Goal: Communication & Community: Answer question/provide support

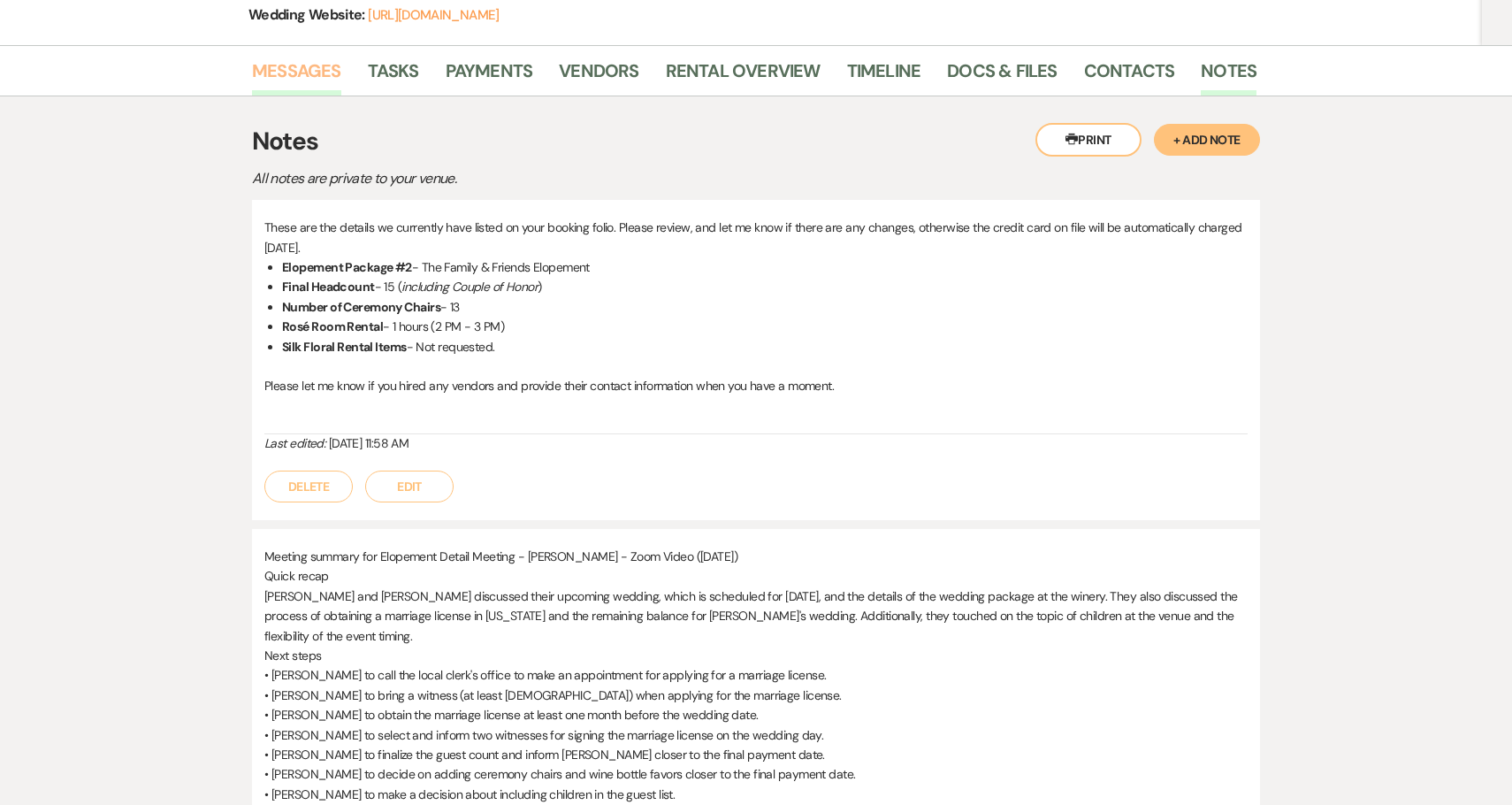
click at [318, 70] on link "Messages" at bounding box center [296, 76] width 90 height 39
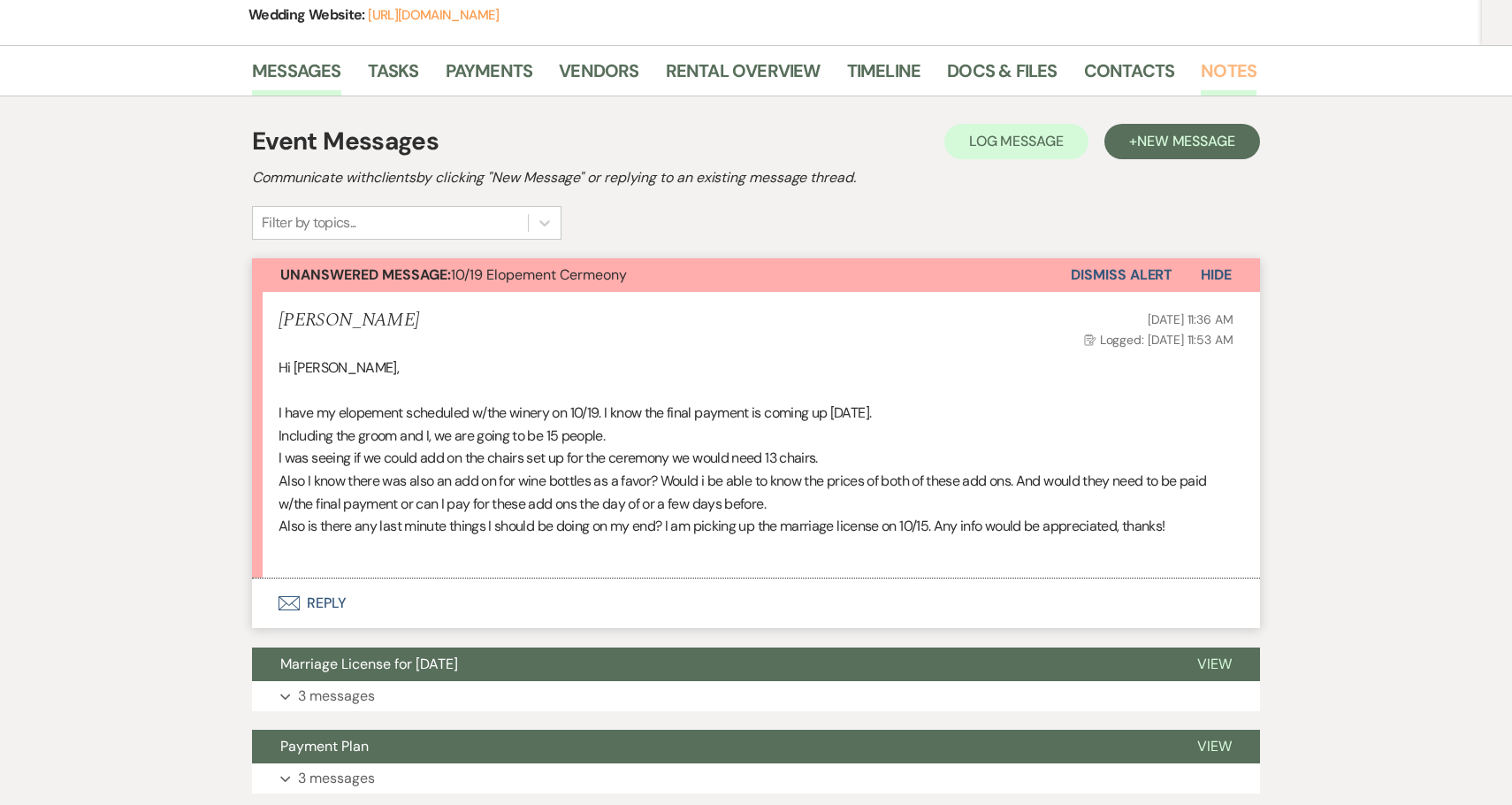
click at [1202, 70] on link "Notes" at bounding box center [1228, 76] width 56 height 39
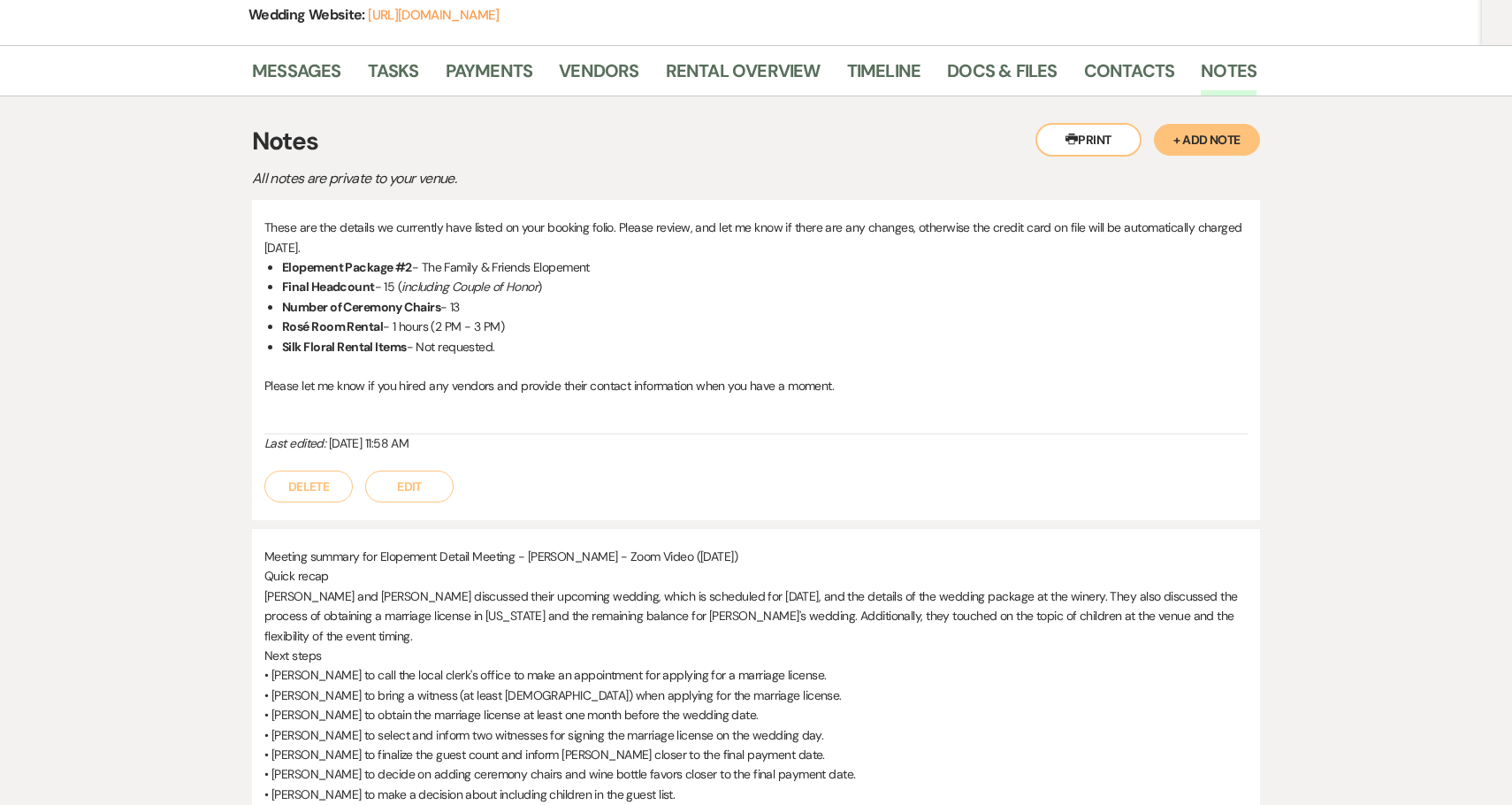
click at [413, 491] on button "Edit" at bounding box center [409, 486] width 89 height 32
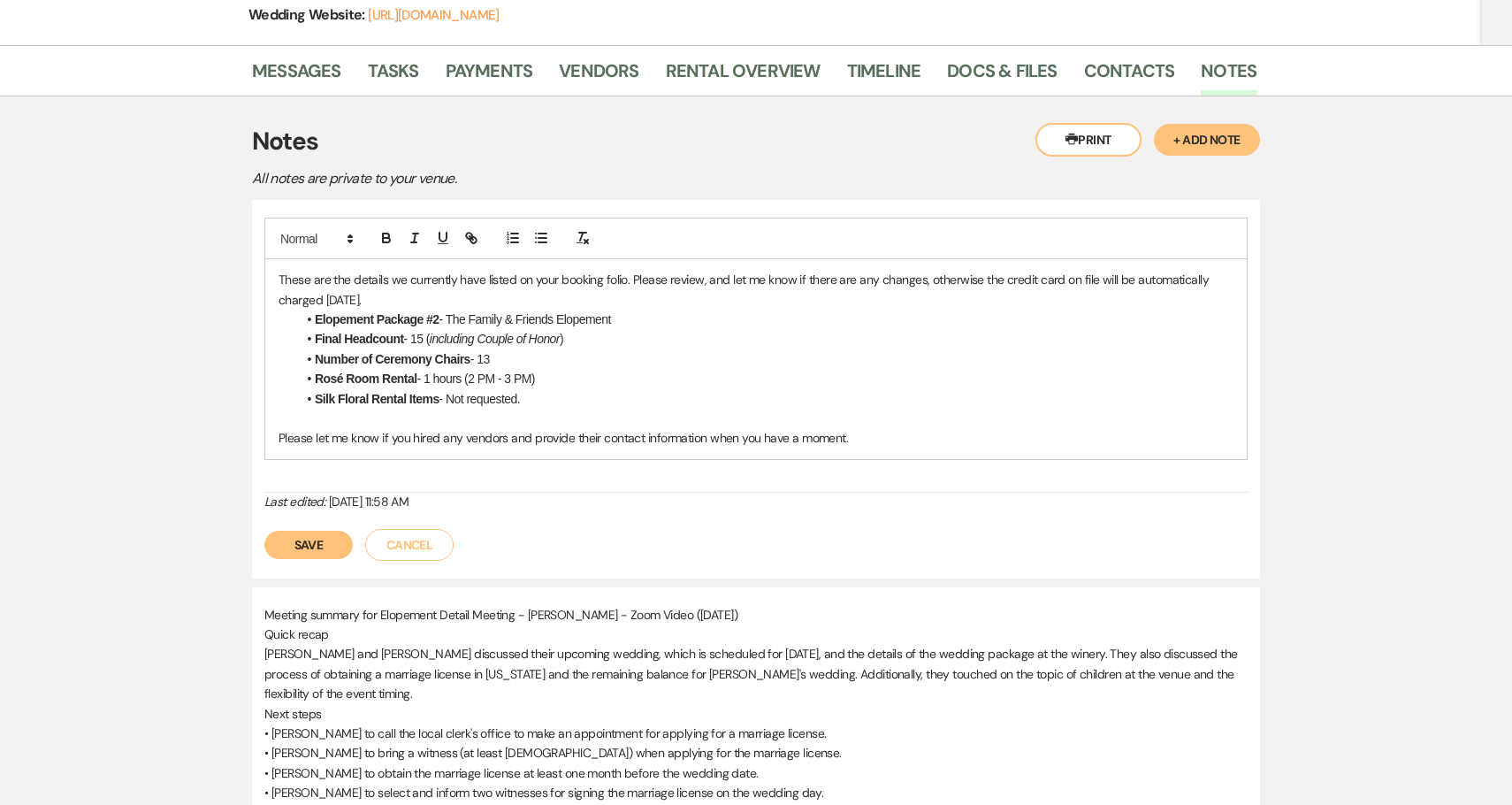
click at [533, 399] on li "Silk Floral Rental Items - Not requested." at bounding box center [765, 399] width 937 height 19
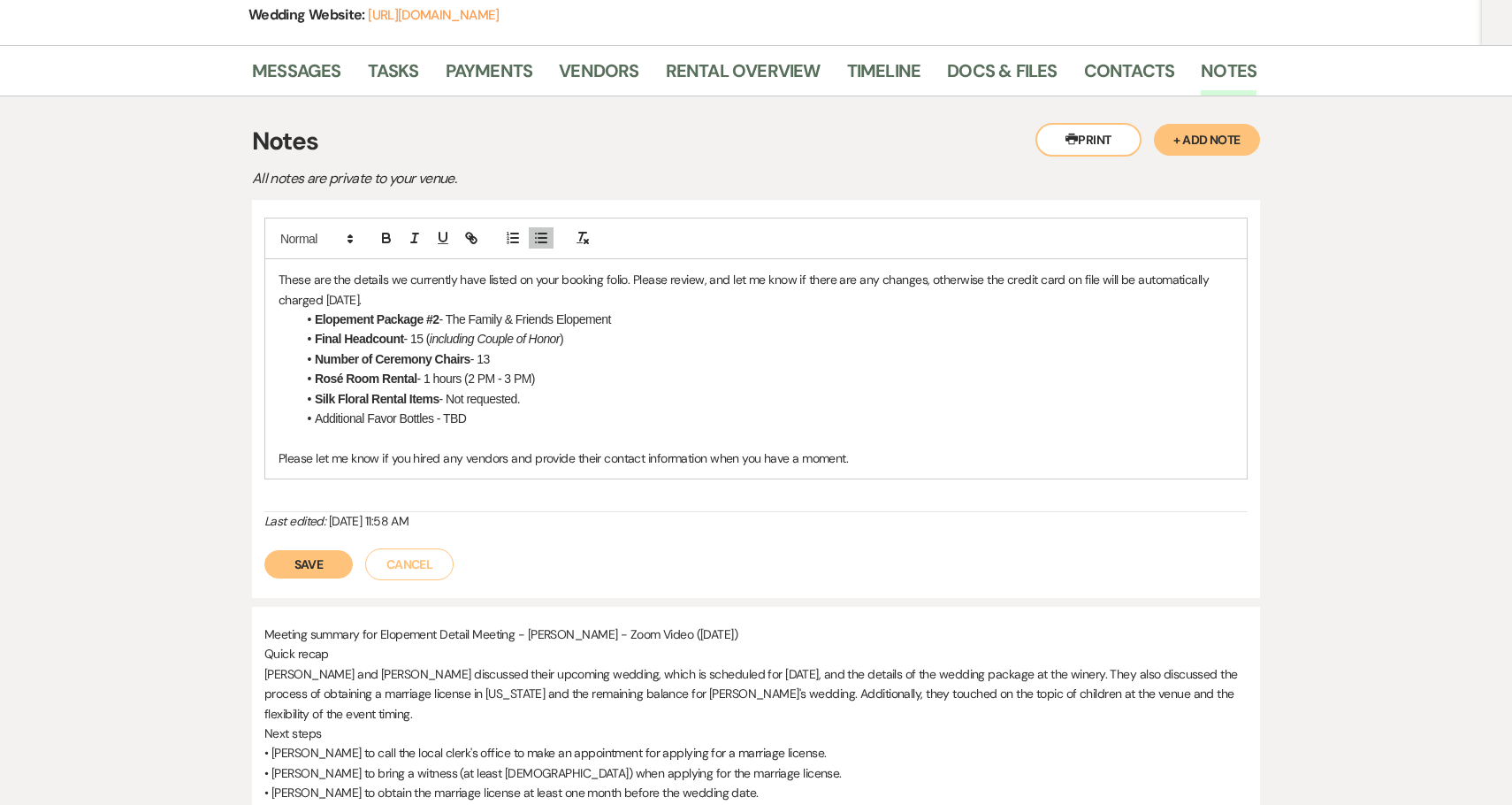
click at [415, 422] on li "Additional Favor Bottles - TBD" at bounding box center [765, 418] width 937 height 19
drag, startPoint x: 415, startPoint y: 422, endPoint x: 342, endPoint y: 424, distance: 73.0
click at [342, 424] on li "Additional Favor Bottles - TBD" at bounding box center [765, 418] width 937 height 19
click at [387, 240] on icon "button" at bounding box center [386, 238] width 16 height 16
click at [525, 423] on li "Additional Favor Bottles - TBD" at bounding box center [765, 418] width 937 height 19
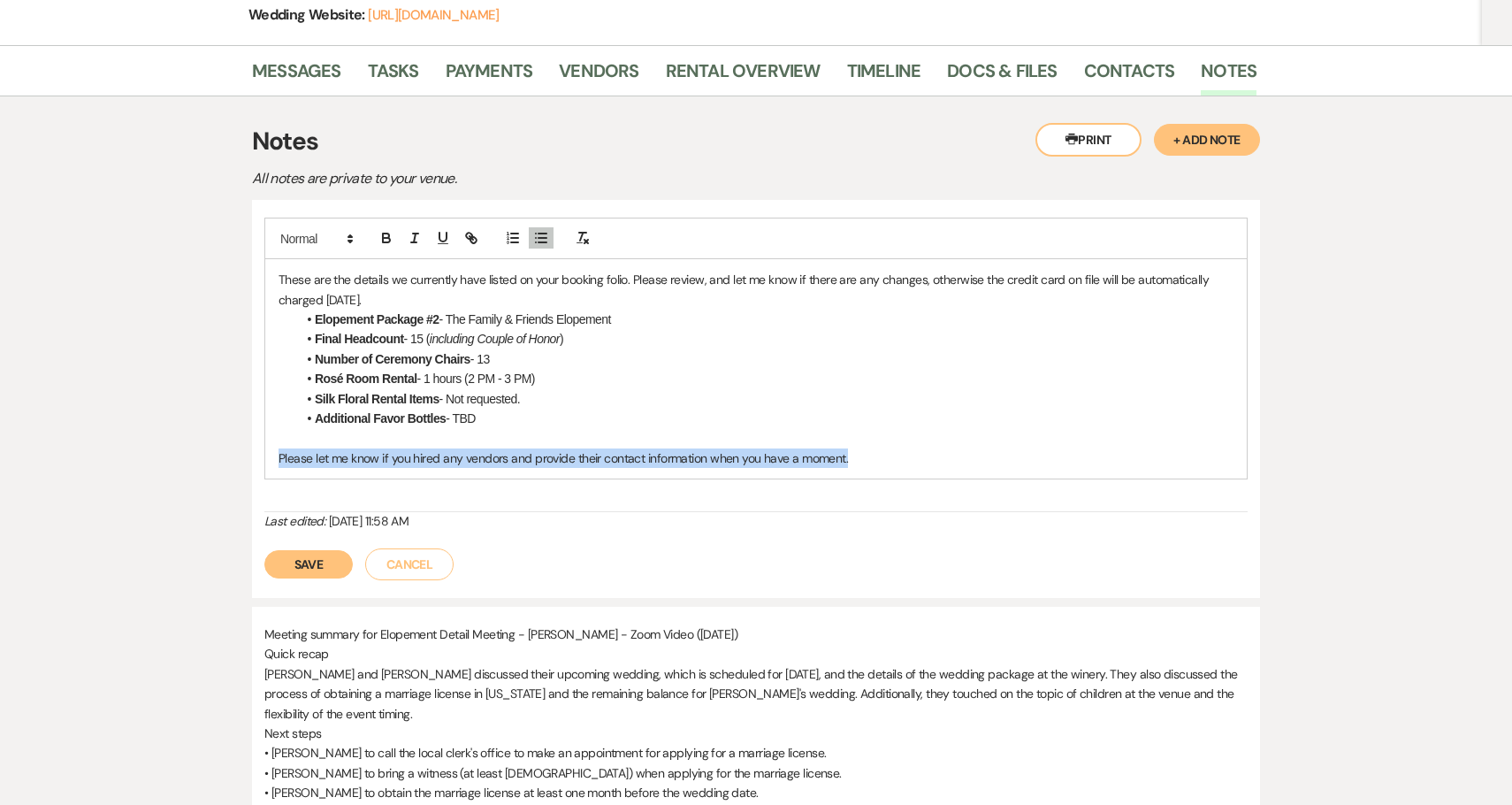
drag, startPoint x: 866, startPoint y: 454, endPoint x: 210, endPoint y: 457, distance: 656.0
click at [209, 457] on div "Messages Tasks Payments Vendors Rental Overview Timeline Docs & Files Contacts …" at bounding box center [756, 796] width 1512 height 1502
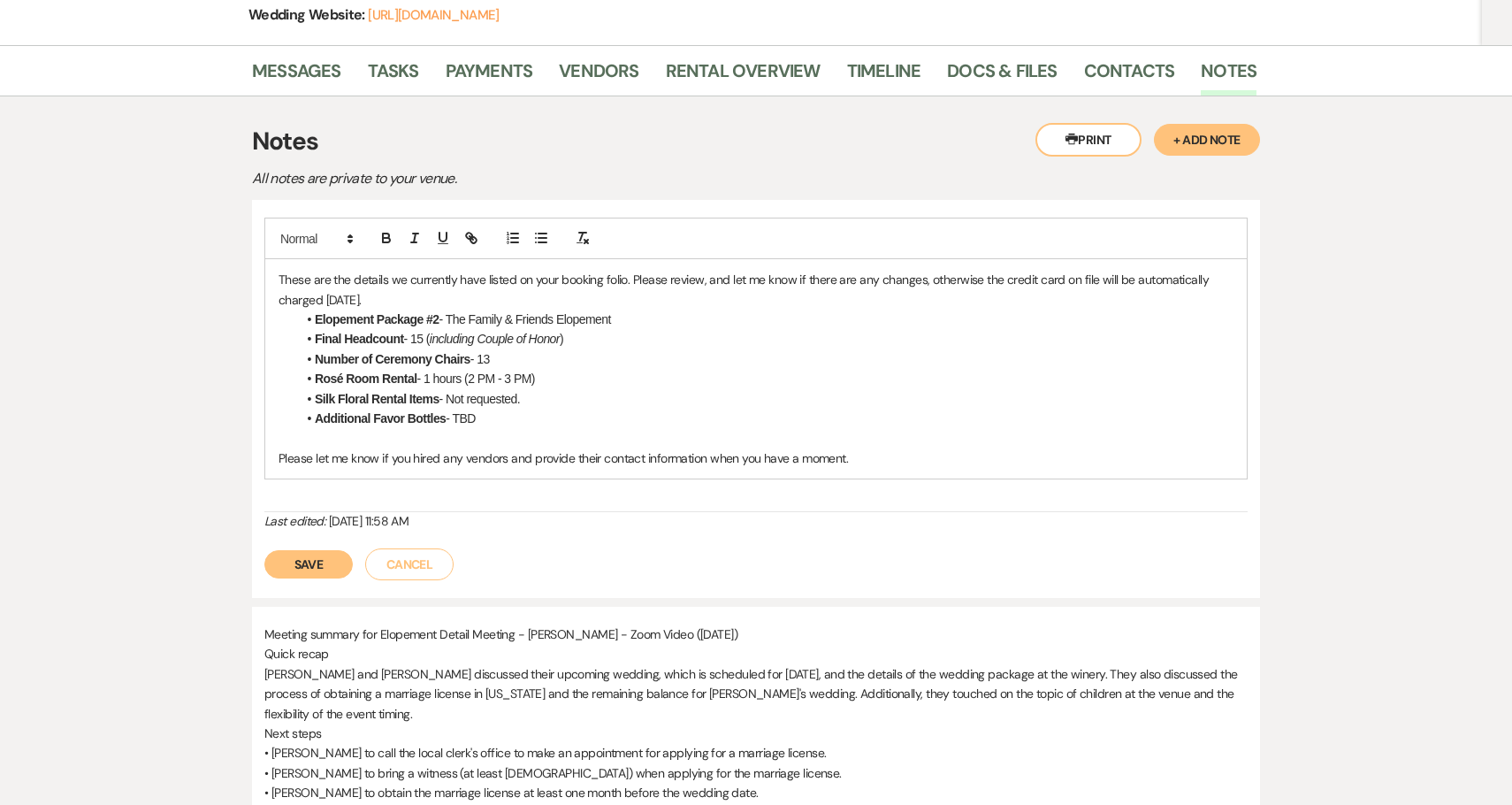
click at [911, 445] on p at bounding box center [756, 438] width 955 height 19
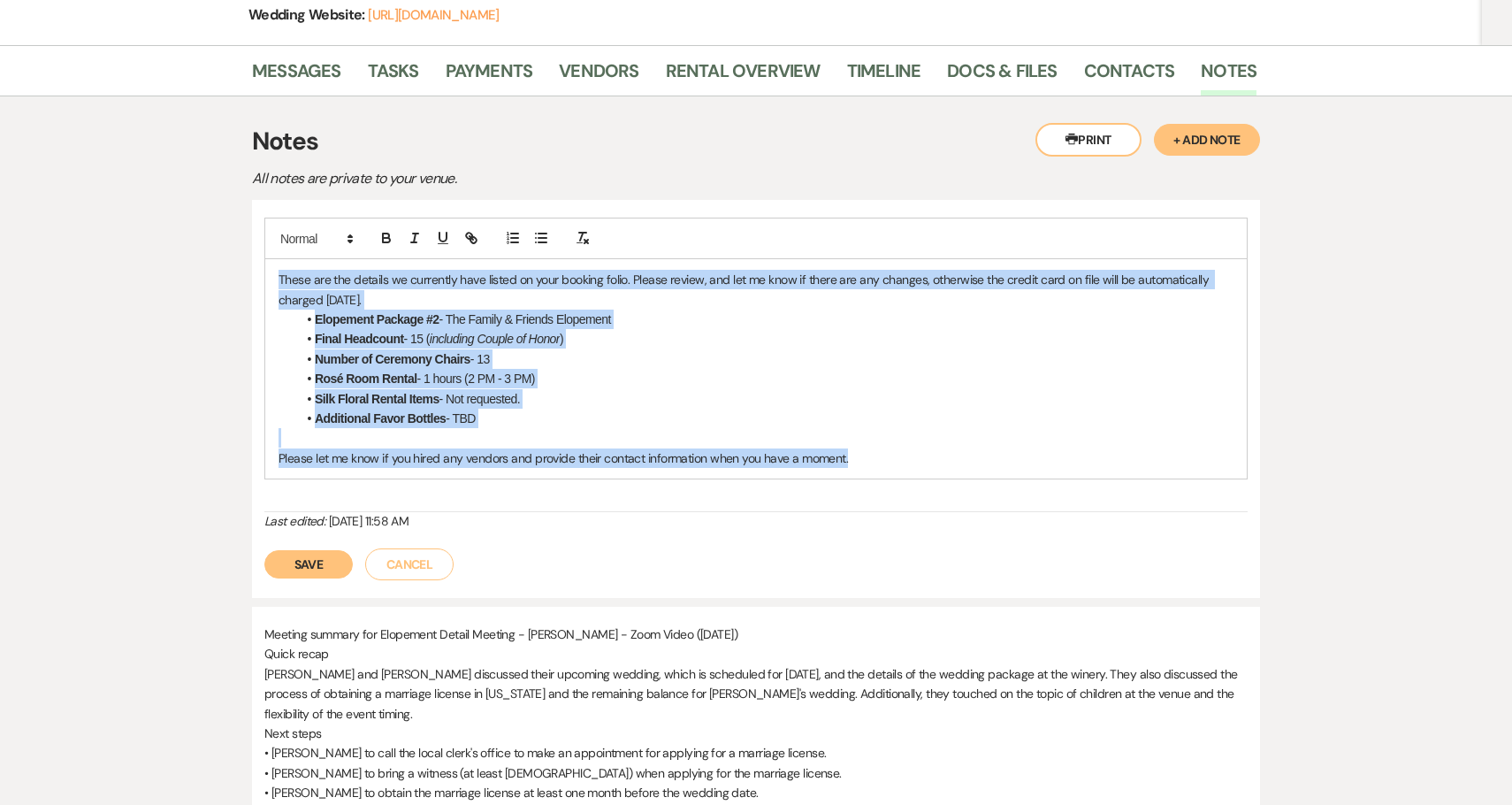
drag, startPoint x: 902, startPoint y: 461, endPoint x: 438, endPoint y: 162, distance: 552.0
copy div "These are the details we currently have listed on your booking folio. Please re…"
click at [308, 558] on button "Save" at bounding box center [309, 563] width 89 height 28
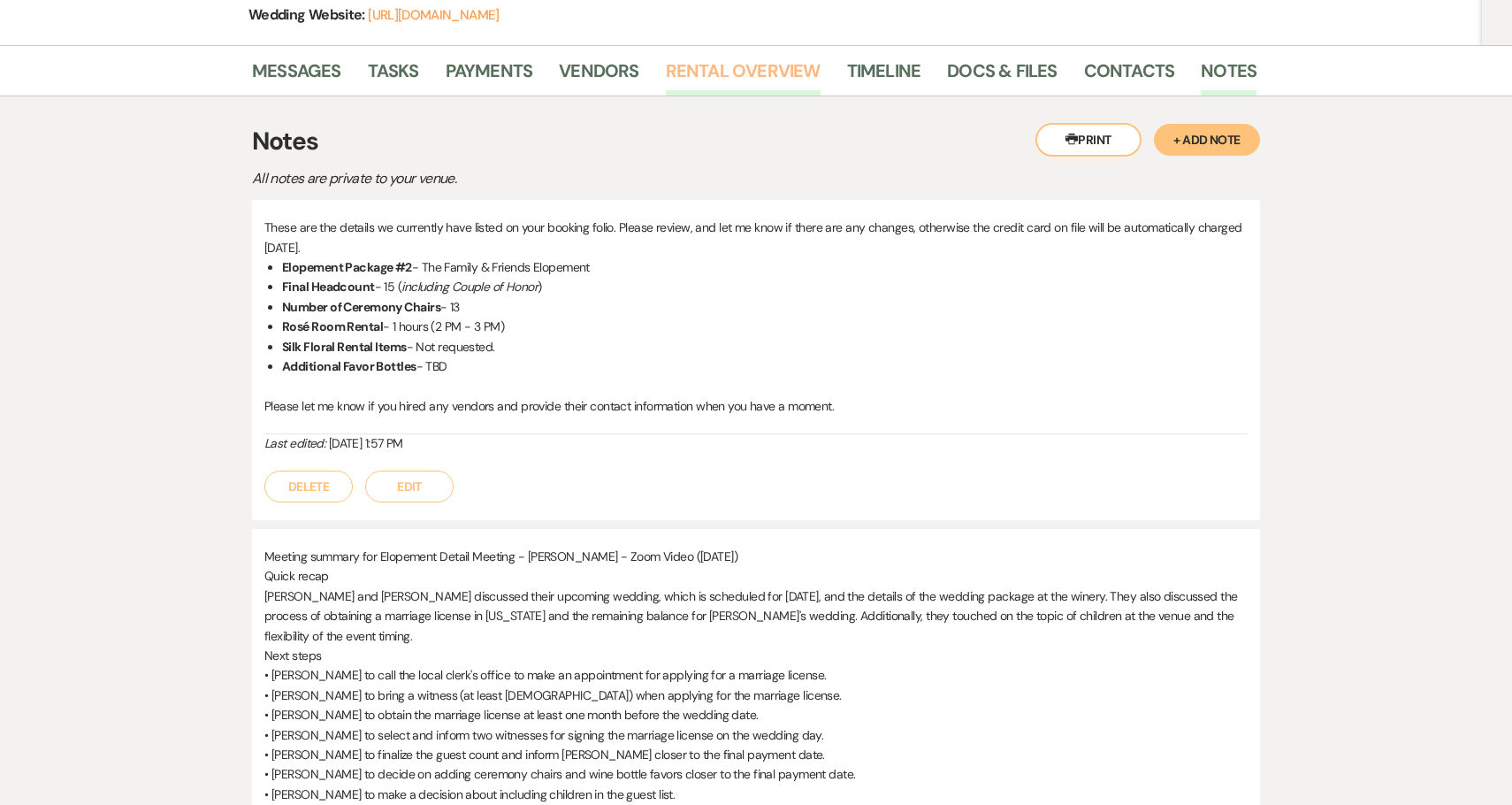
click at [704, 77] on link "Rental Overview" at bounding box center [743, 76] width 155 height 39
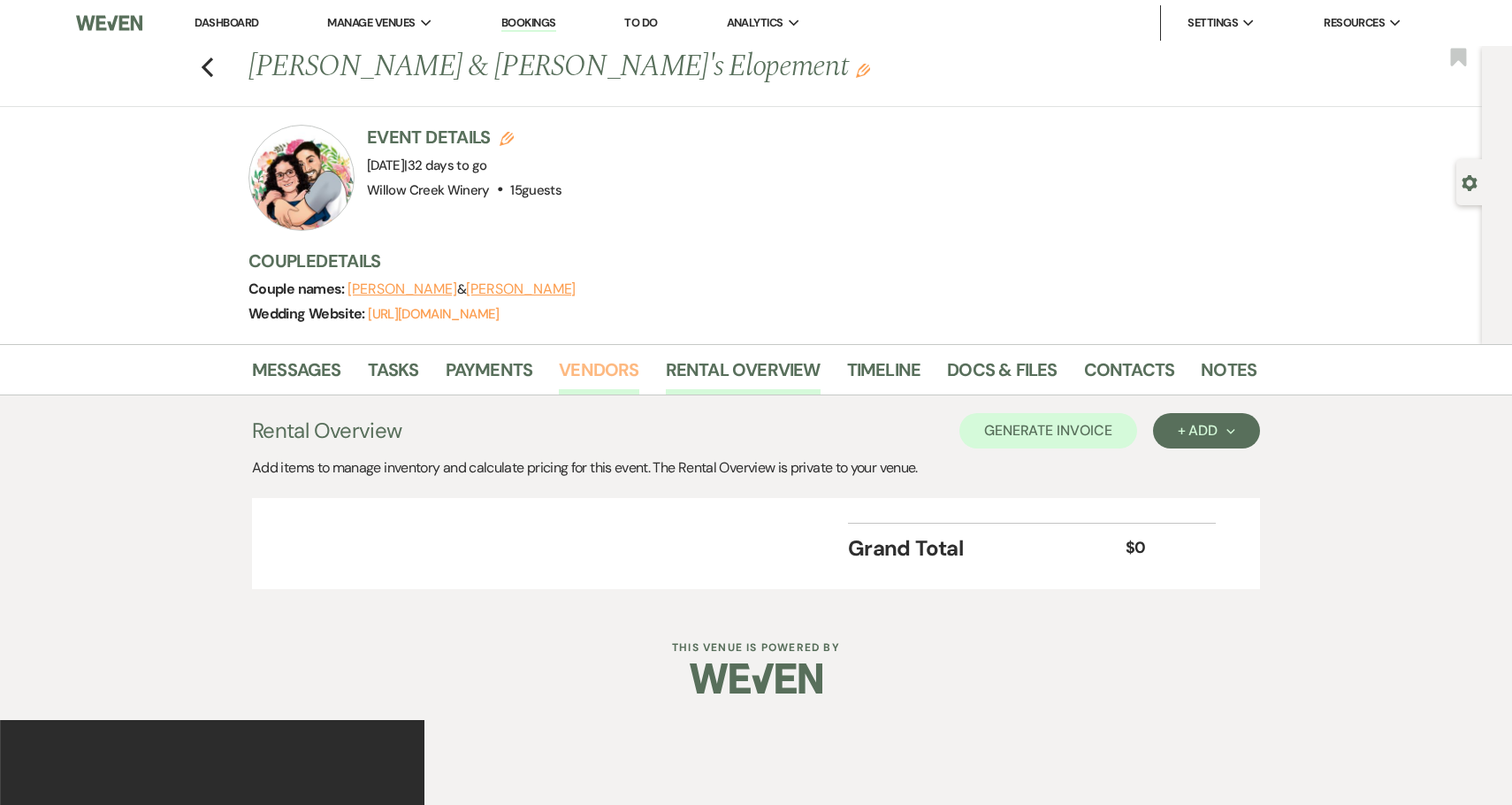
click at [600, 368] on link "Vendors" at bounding box center [598, 375] width 80 height 39
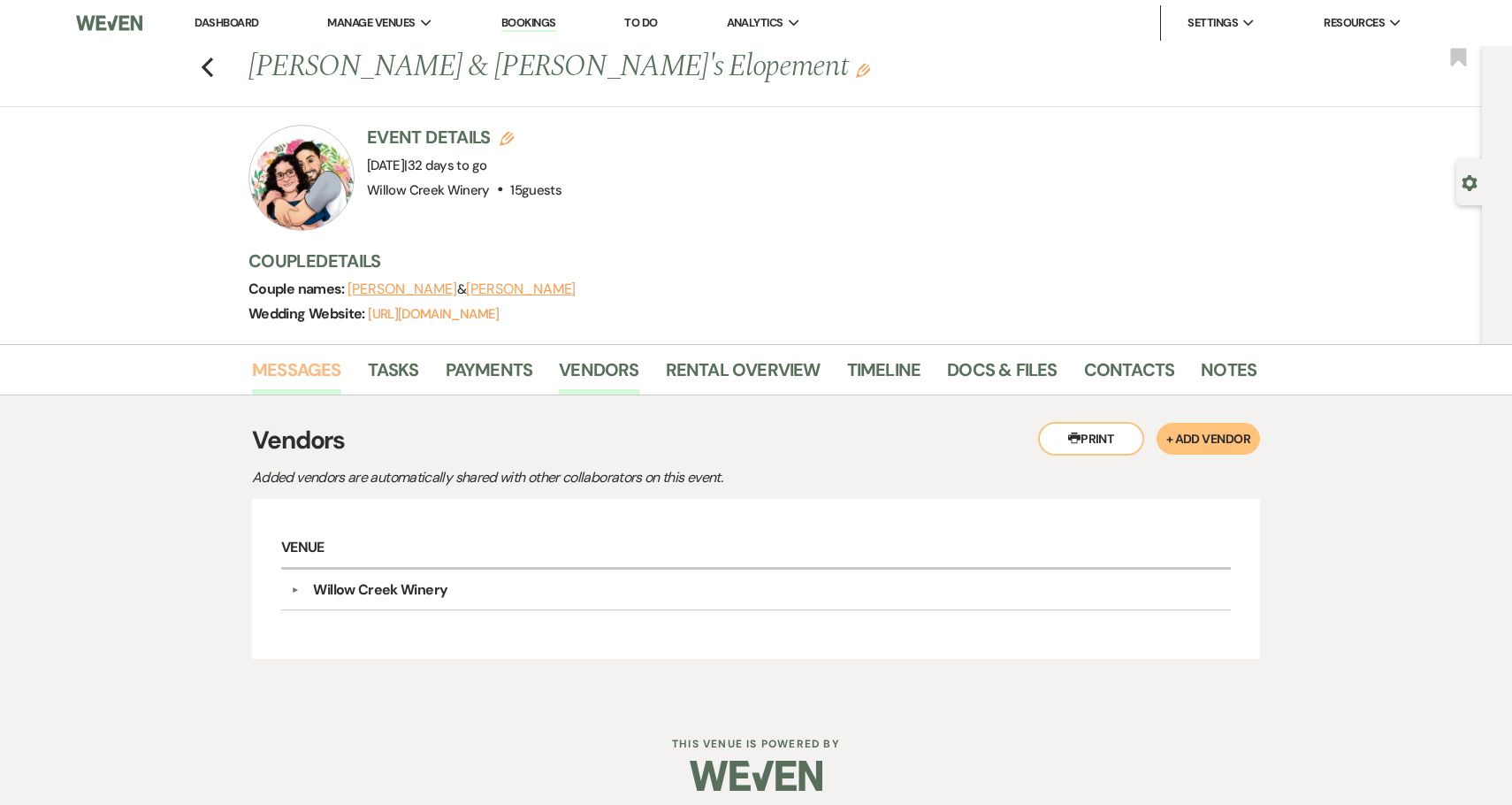
click at [307, 373] on link "Messages" at bounding box center [296, 375] width 90 height 39
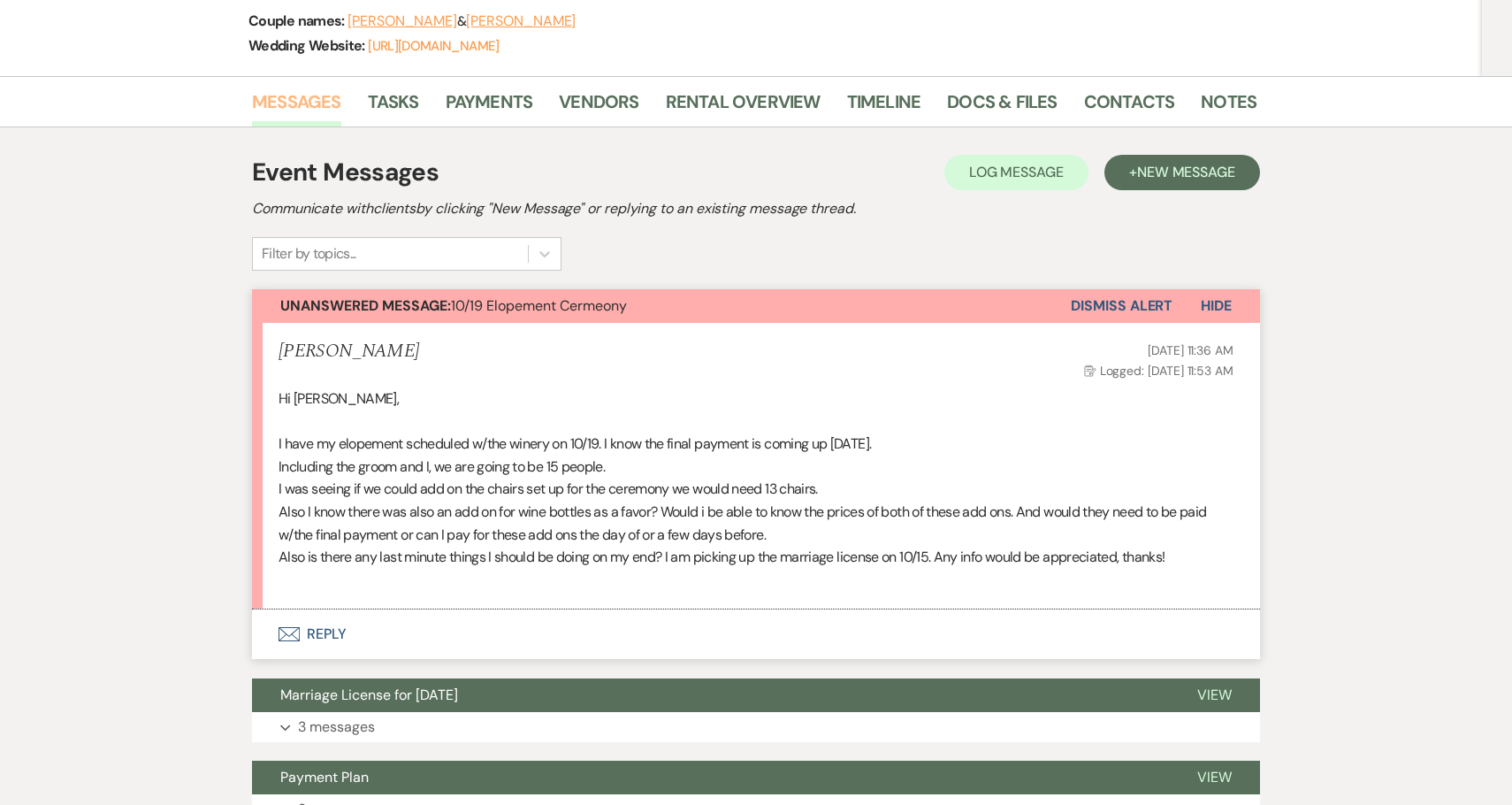
scroll to position [509, 0]
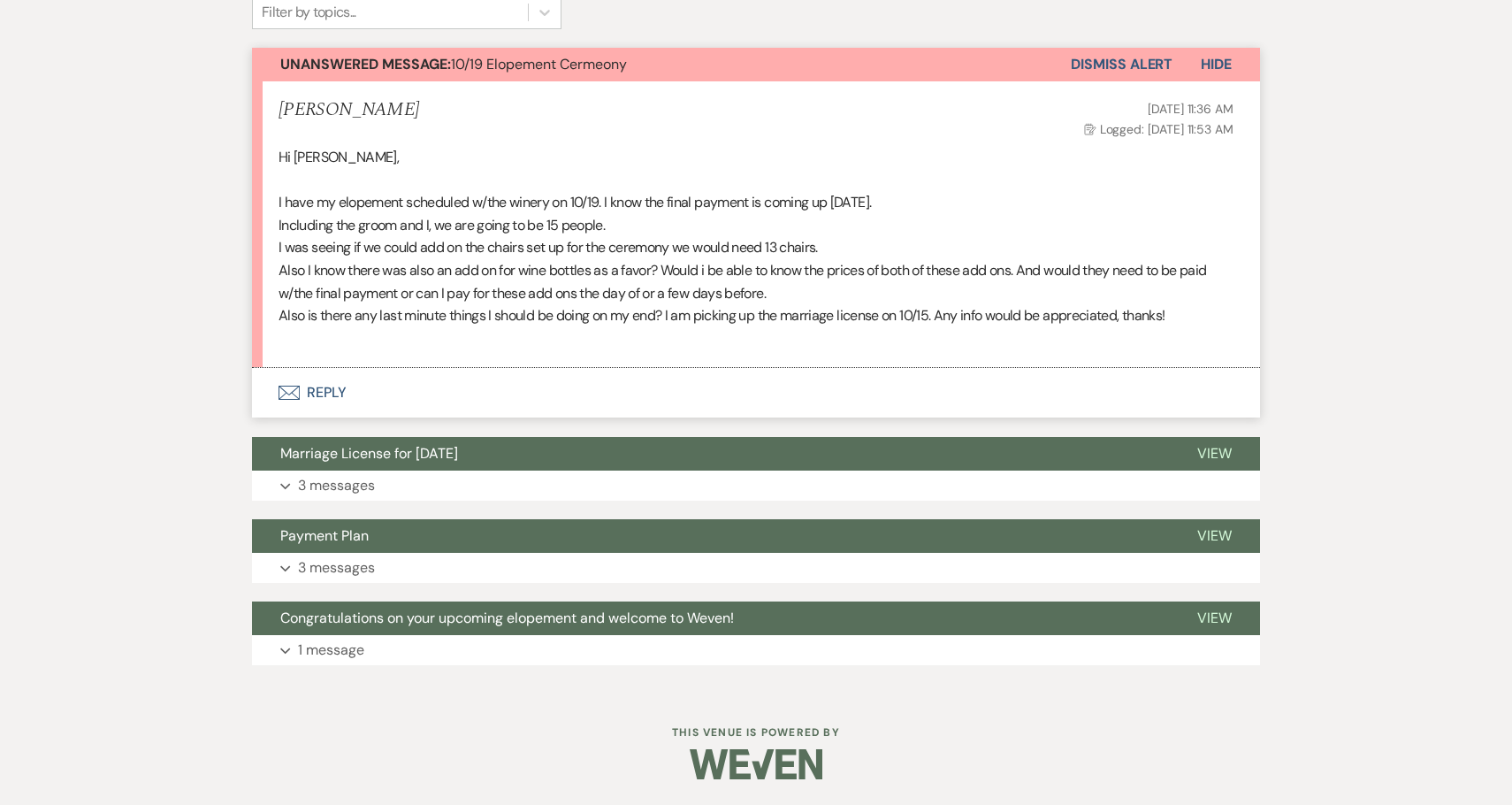
click at [333, 403] on button "Envelope Reply" at bounding box center [756, 392] width 1008 height 49
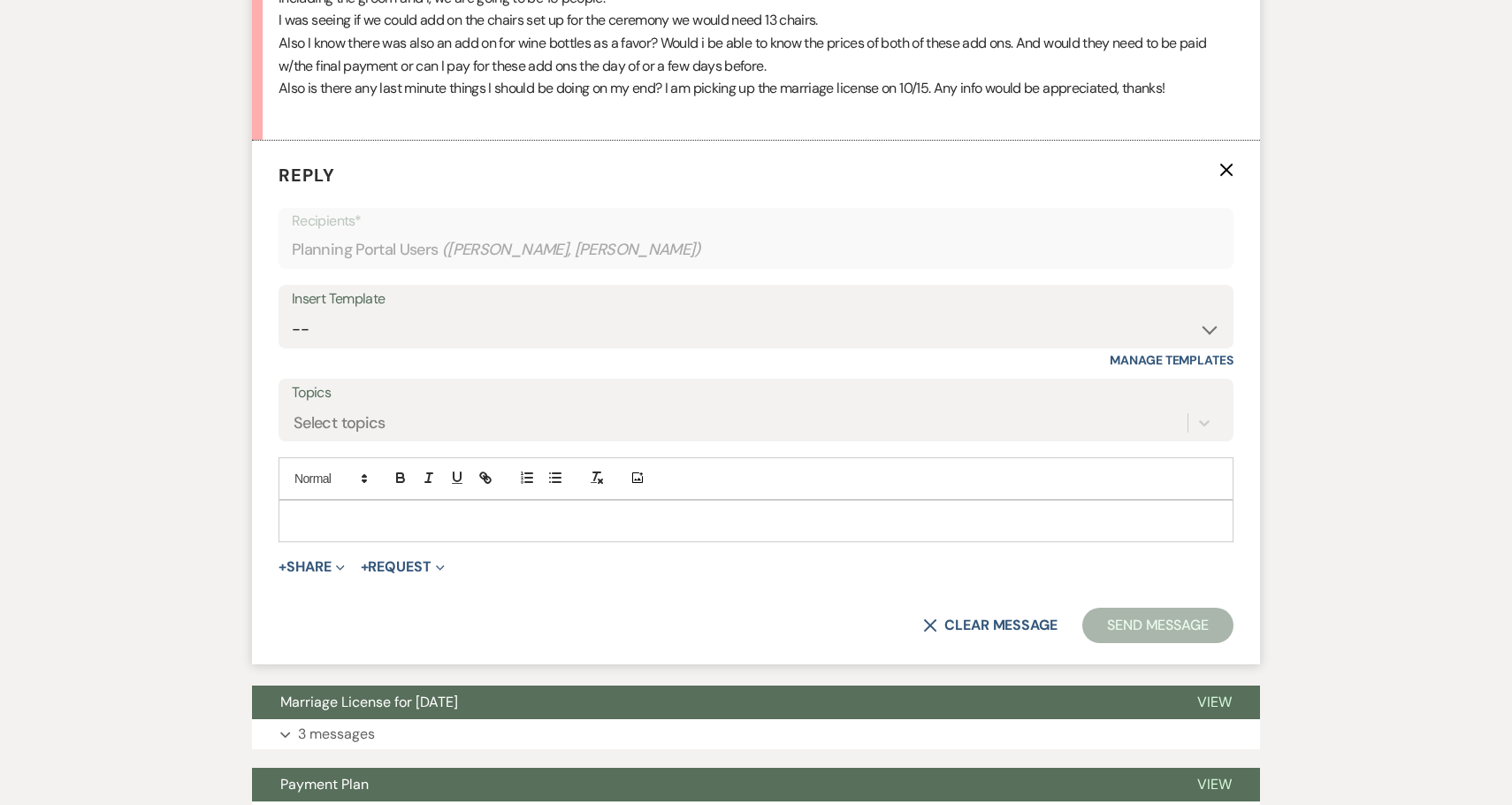
scroll to position [737, 0]
click at [314, 329] on select "-- Weven Planning Portal Introduction (Booked Events) 6-Month Check-in Review R…" at bounding box center [756, 329] width 928 height 35
select select "1589"
click at [292, 312] on select "-- Weven Planning Portal Introduction (Booked Events) 6-Month Check-in Review R…" at bounding box center [756, 329] width 928 height 35
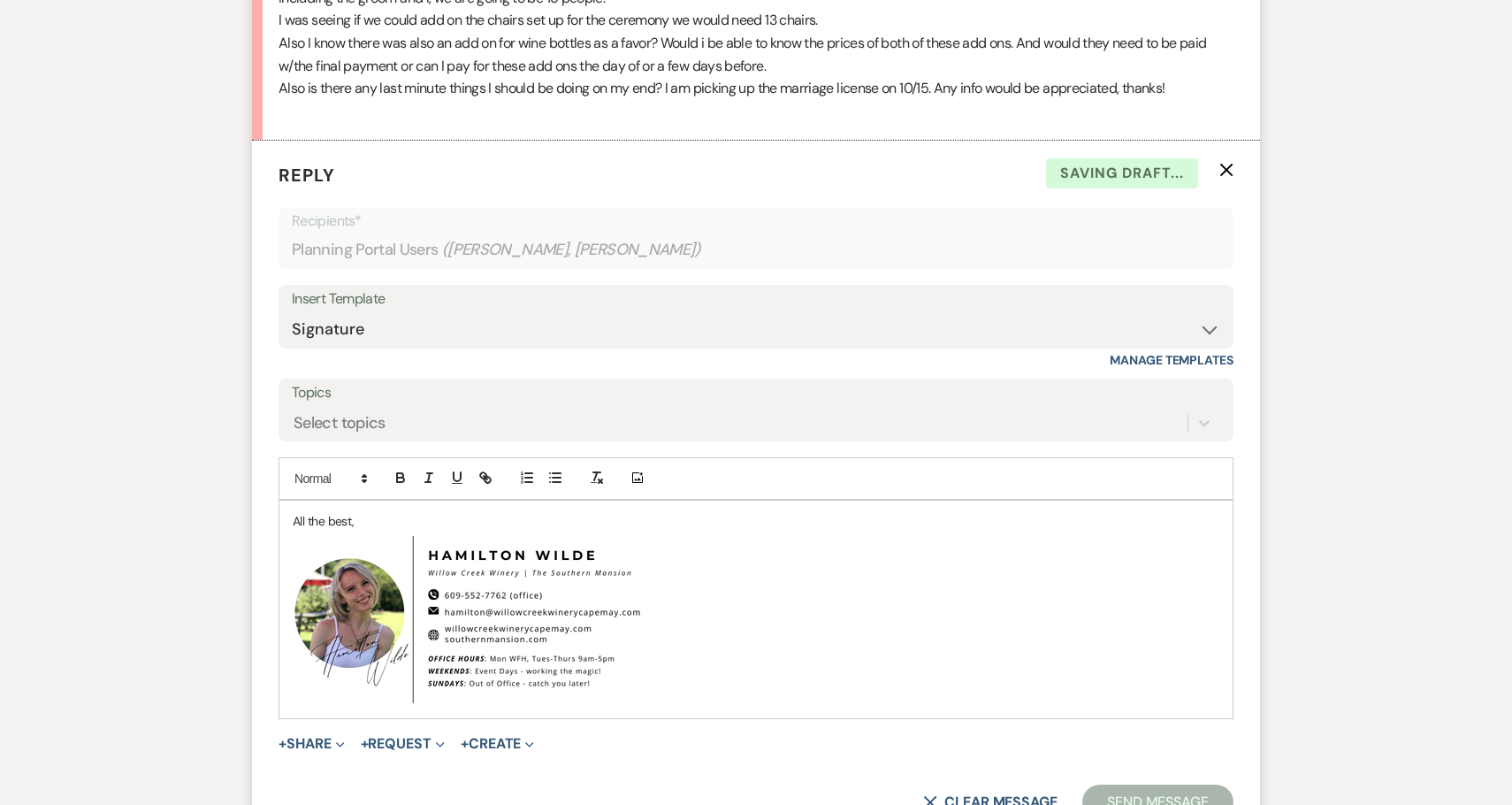
click at [289, 522] on div "All the best, ﻿ ﻿" at bounding box center [756, 610] width 953 height 218
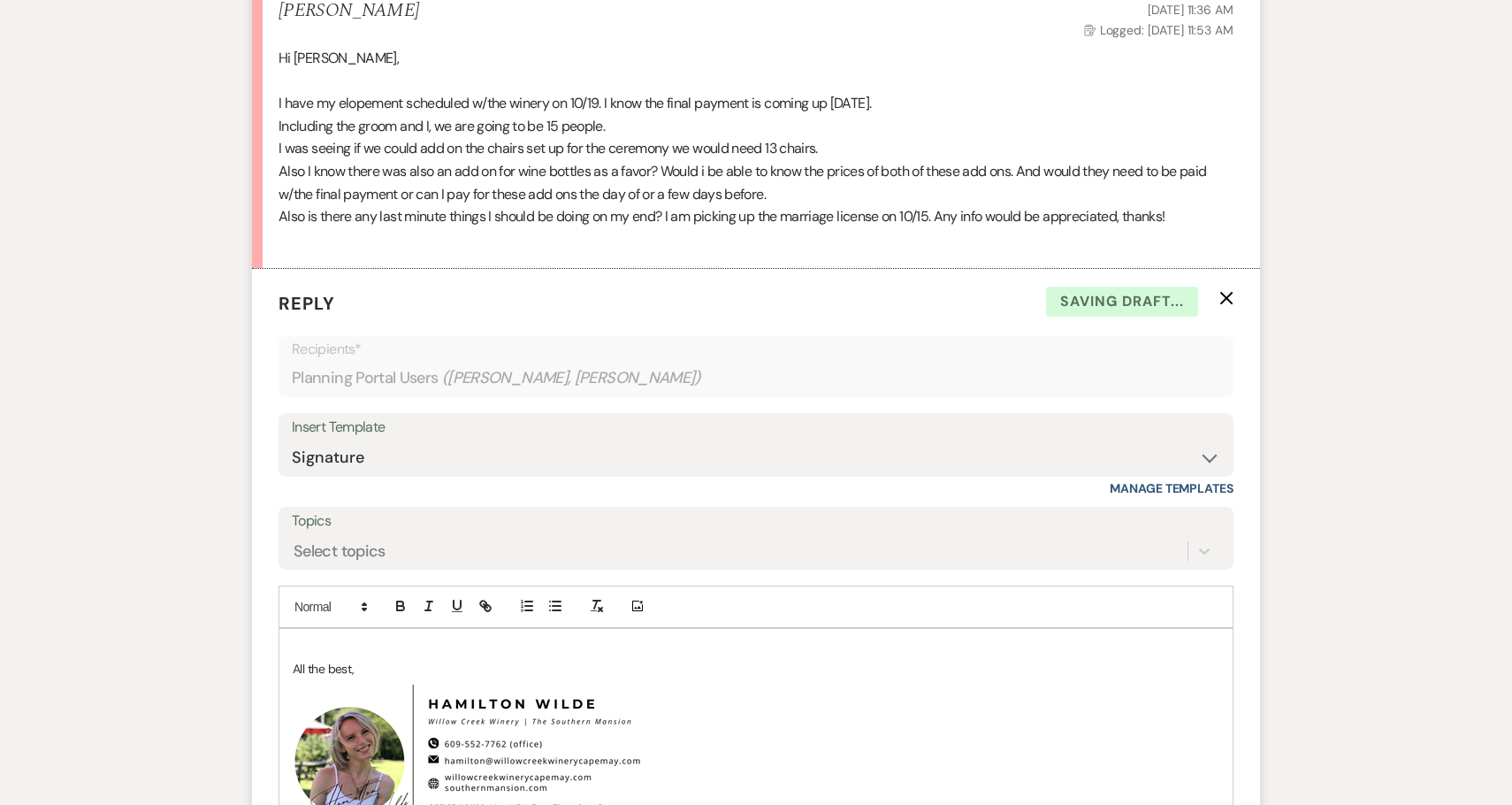
scroll to position [609, 0]
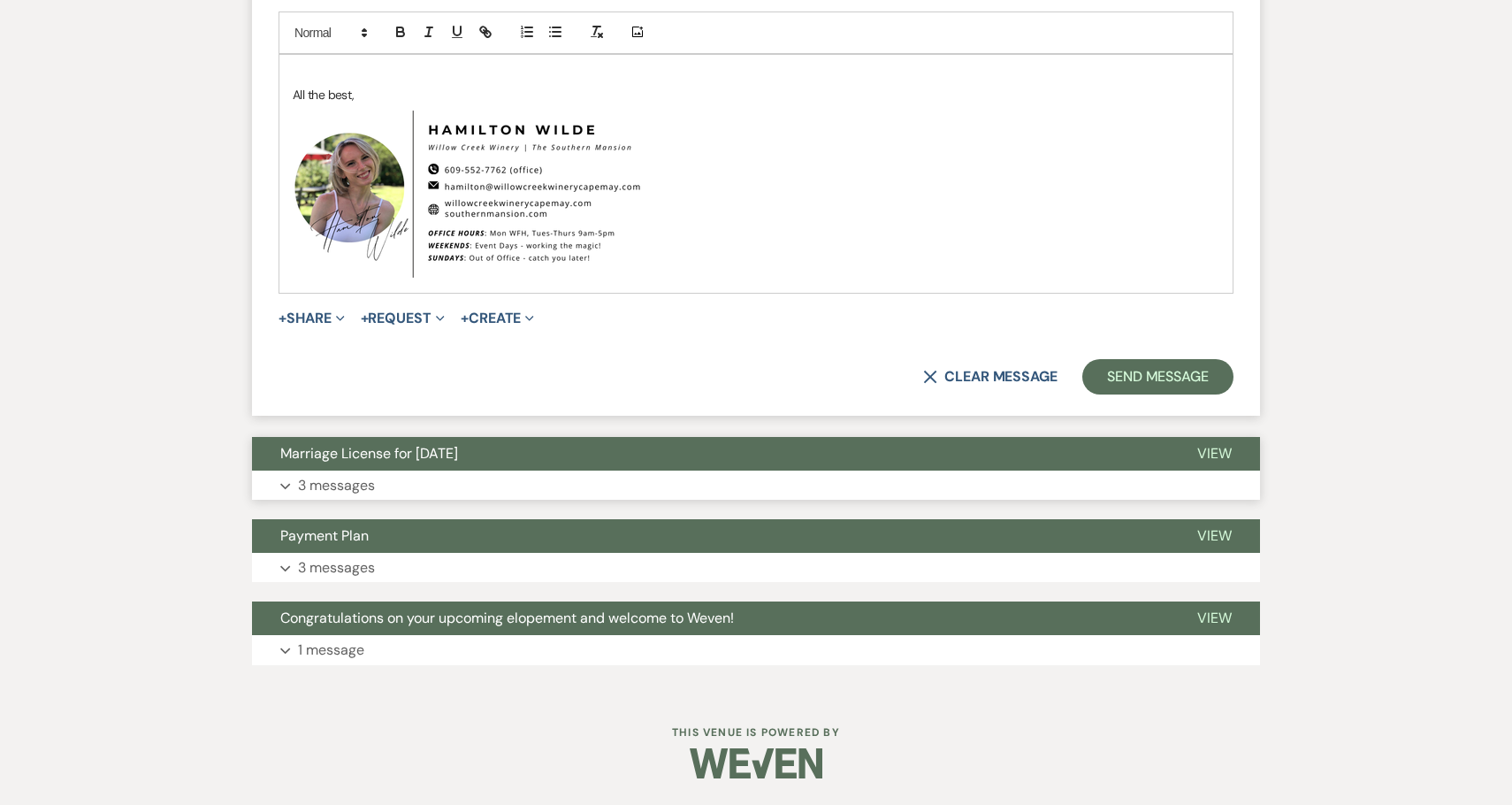
click at [345, 466] on button "Marriage License for [DATE]" at bounding box center [710, 454] width 916 height 34
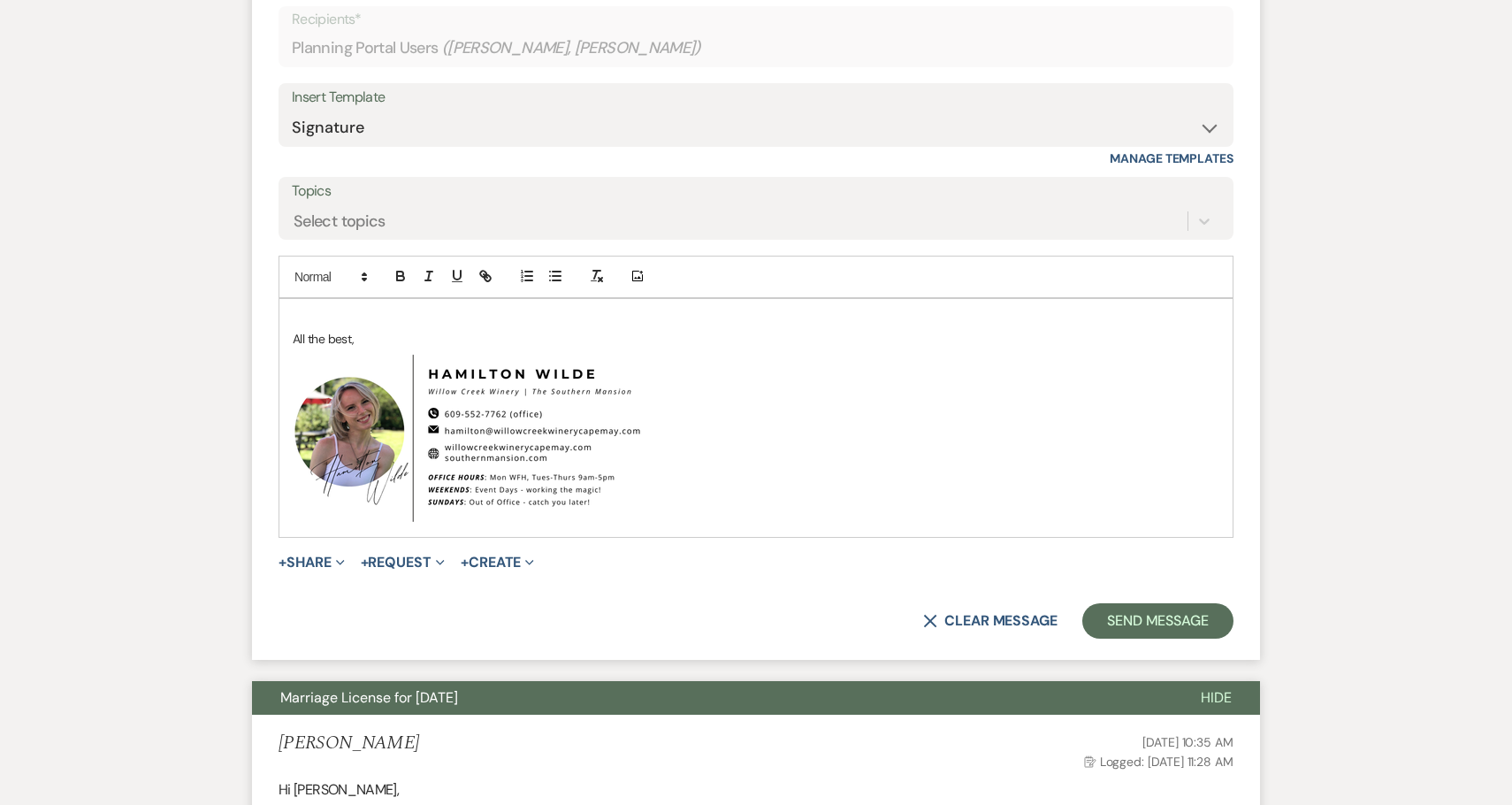
scroll to position [935, 0]
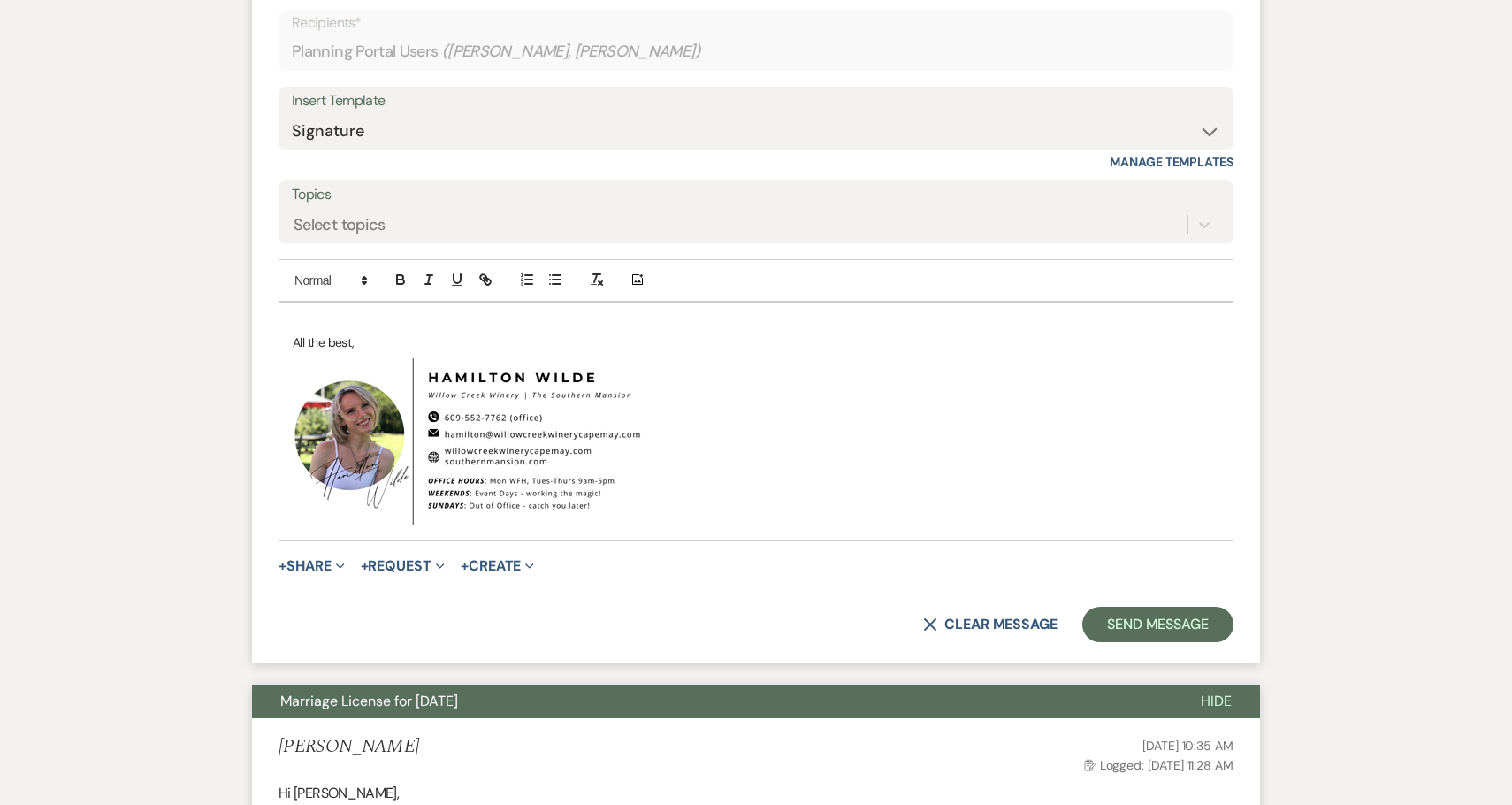
click at [305, 320] on p at bounding box center [756, 323] width 927 height 19
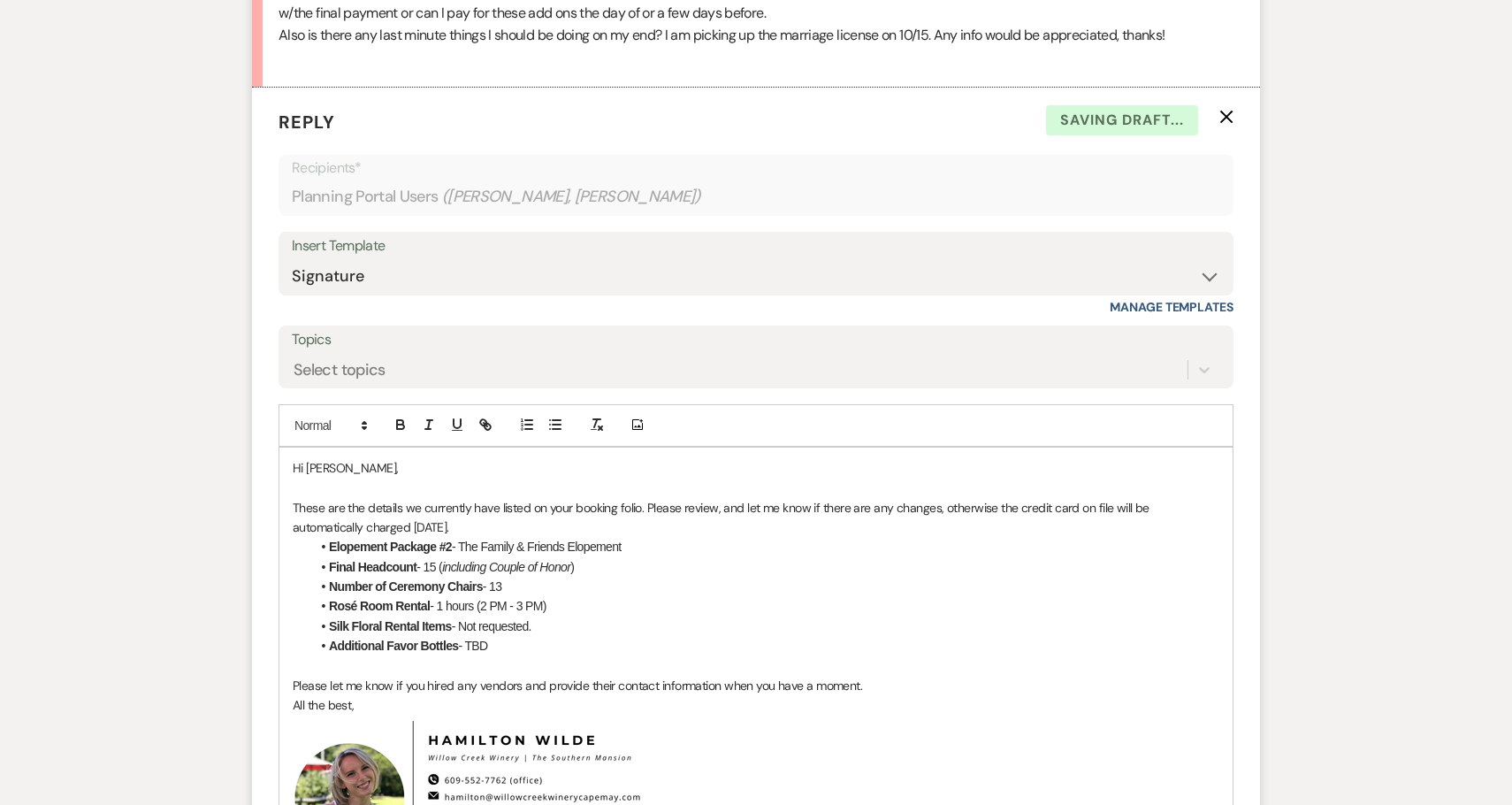
scroll to position [789, 0]
click at [293, 506] on p "These are the details we currently have listed on your booking folio. Please re…" at bounding box center [756, 518] width 927 height 39
click at [326, 667] on p at bounding box center [756, 666] width 927 height 19
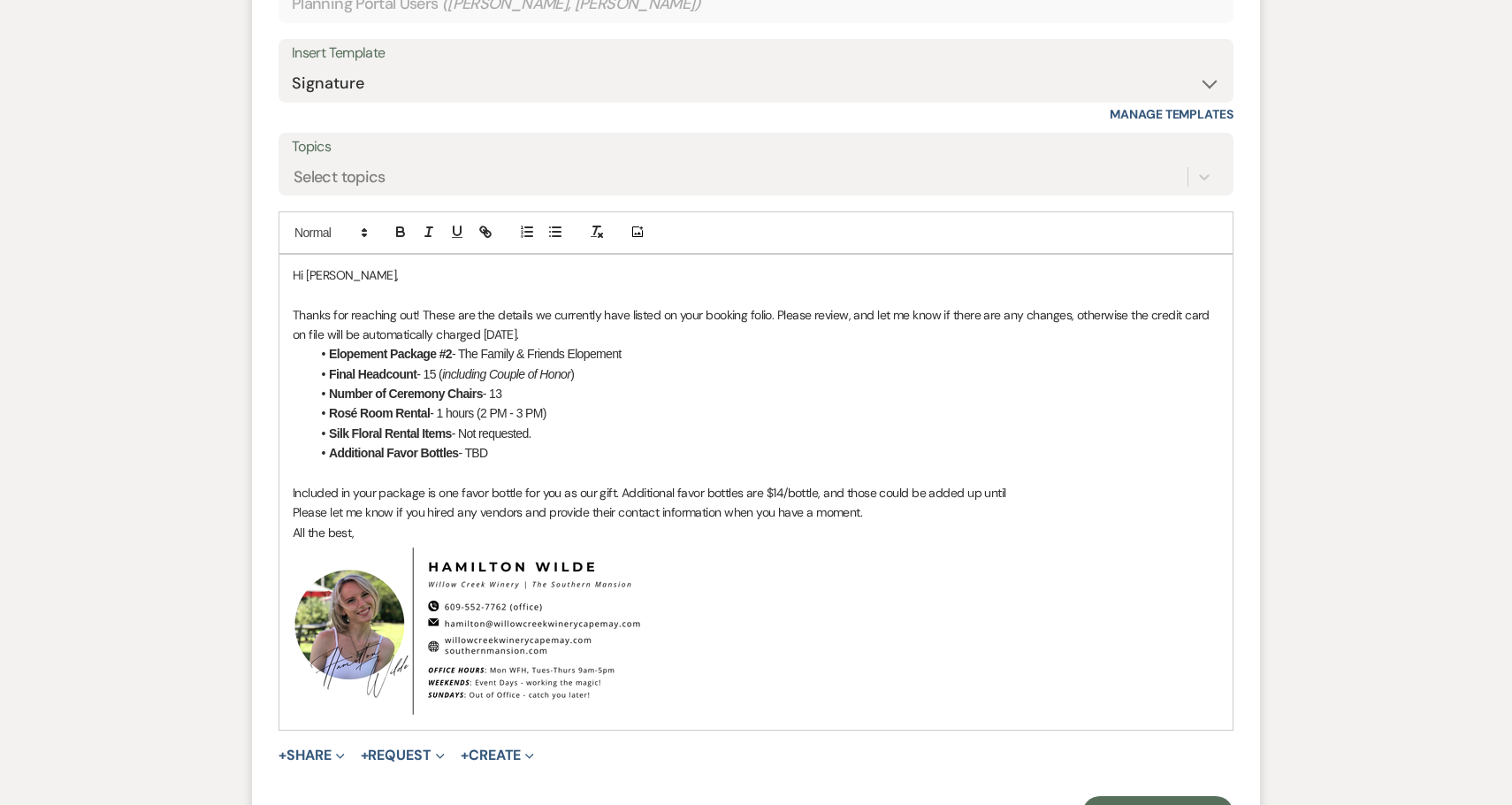
scroll to position [981, 0]
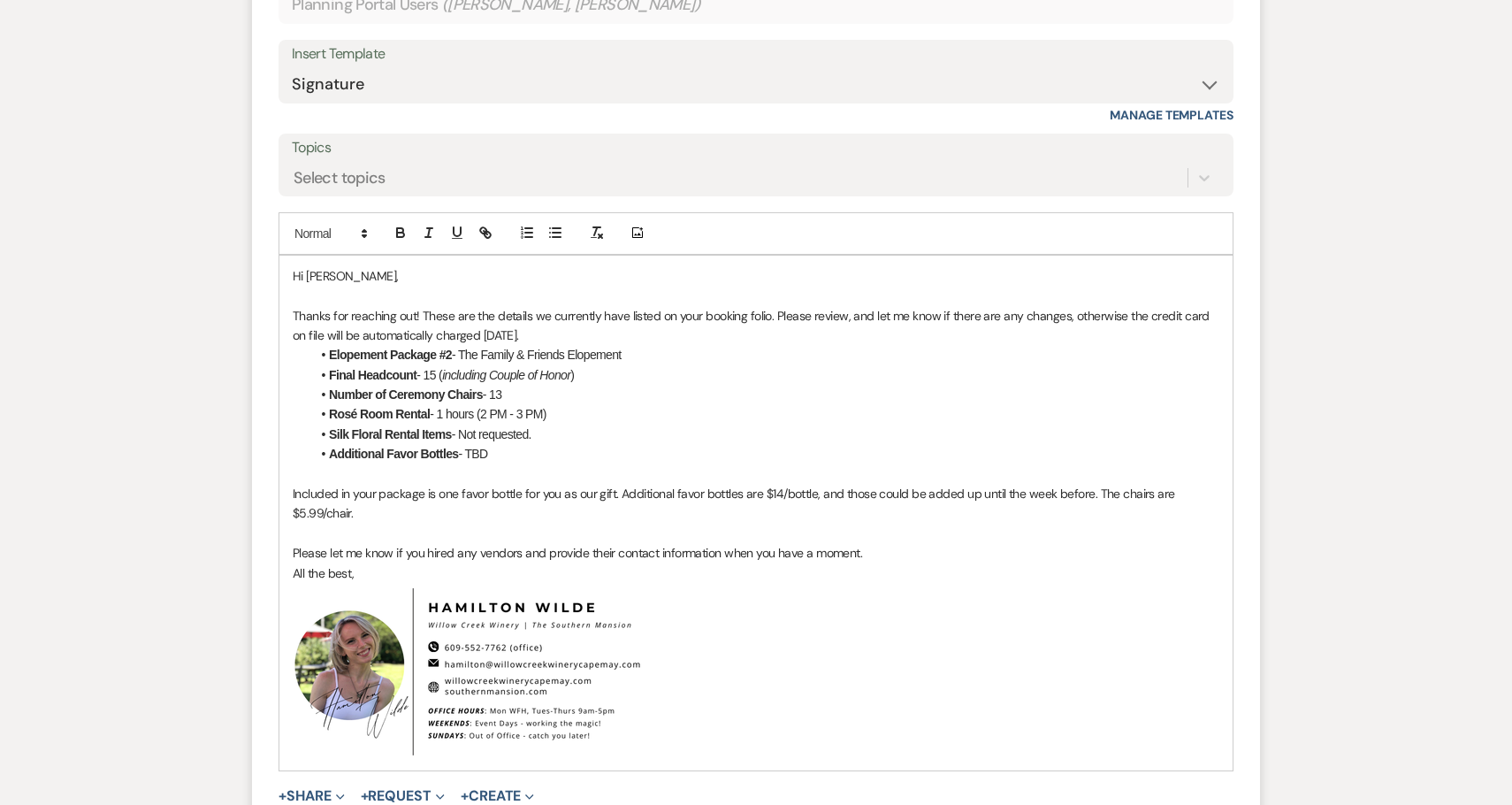
click at [476, 419] on li "[GEOGRAPHIC_DATA] Rental - 1 hours (2 PM - 3 PM)" at bounding box center [764, 414] width 909 height 19
click at [886, 551] on p "Please let me know if you hired any vendors and provide their contact informati…" at bounding box center [756, 553] width 927 height 19
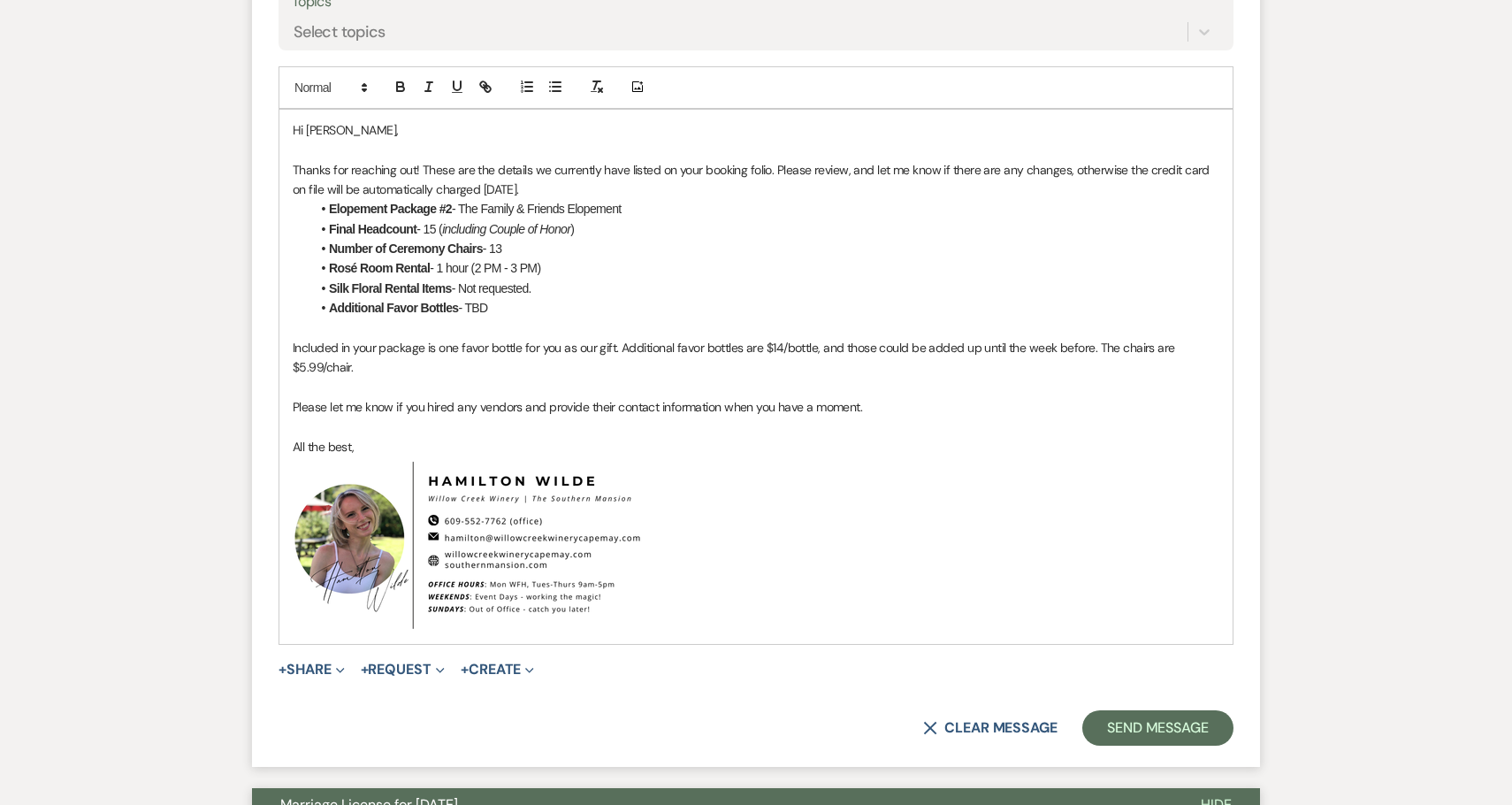
scroll to position [1159, 0]
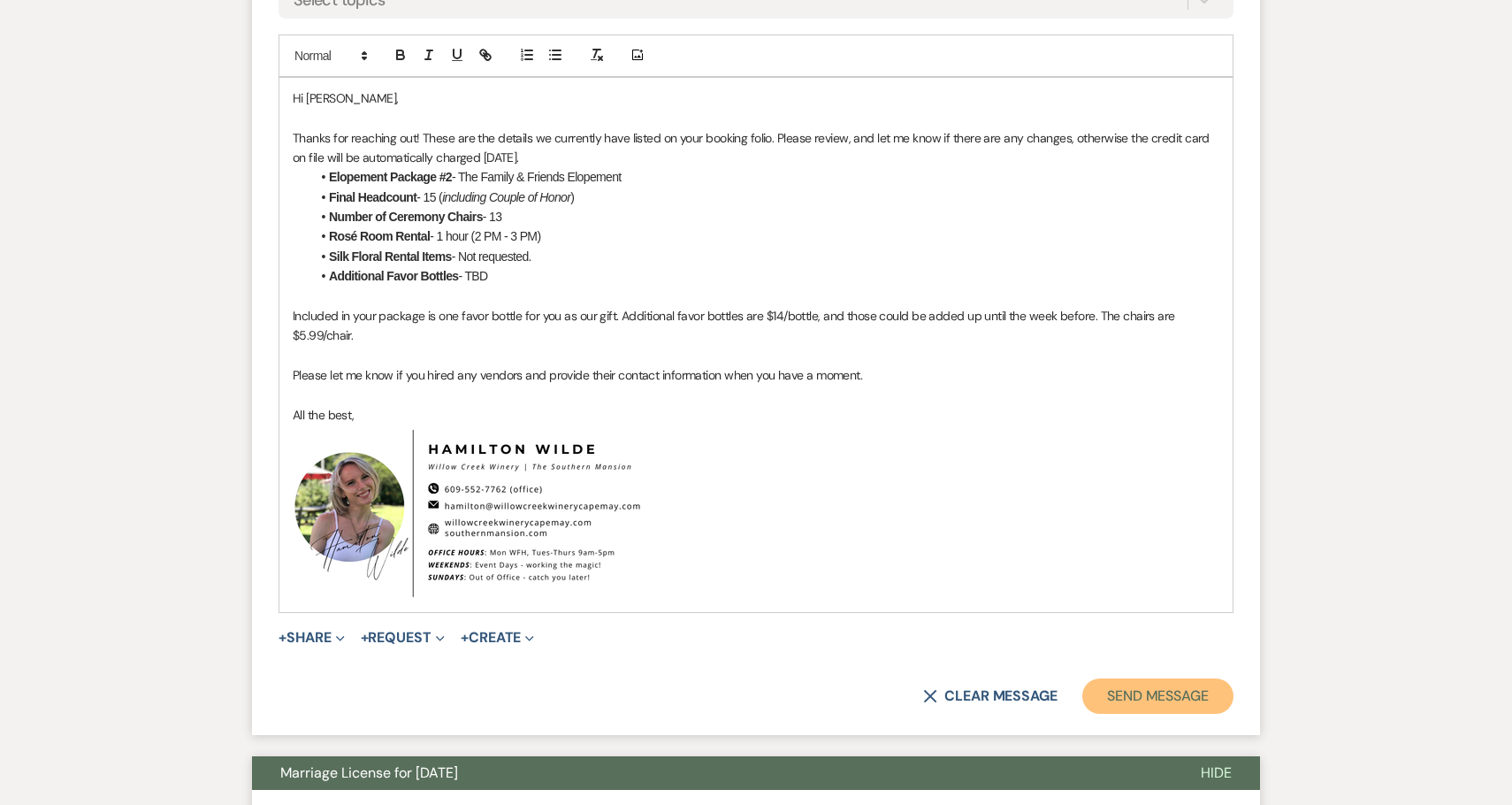
click at [1136, 694] on button "Send Message" at bounding box center [1157, 695] width 151 height 36
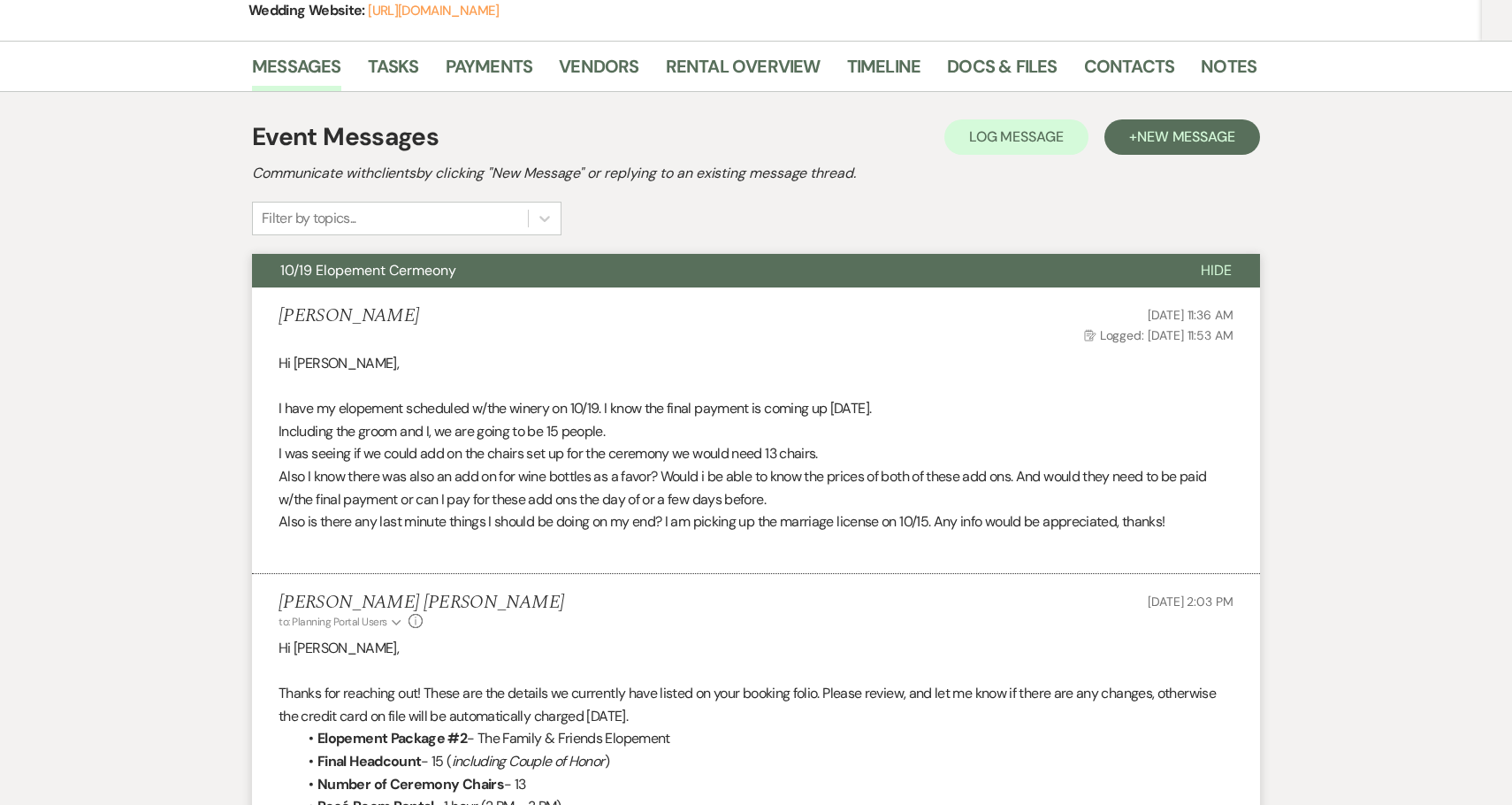
scroll to position [0, 0]
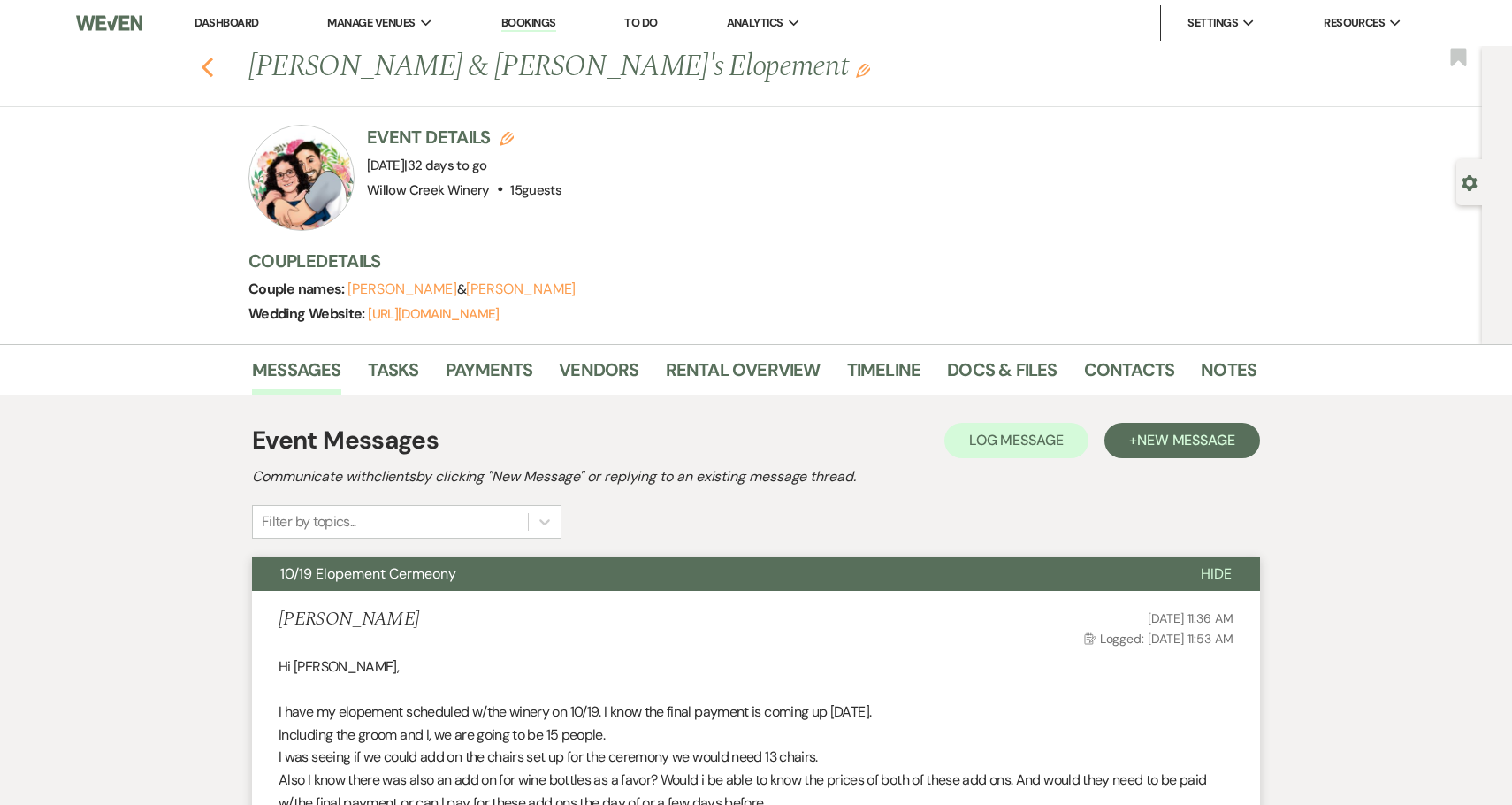
click at [211, 69] on icon "Previous" at bounding box center [207, 67] width 13 height 21
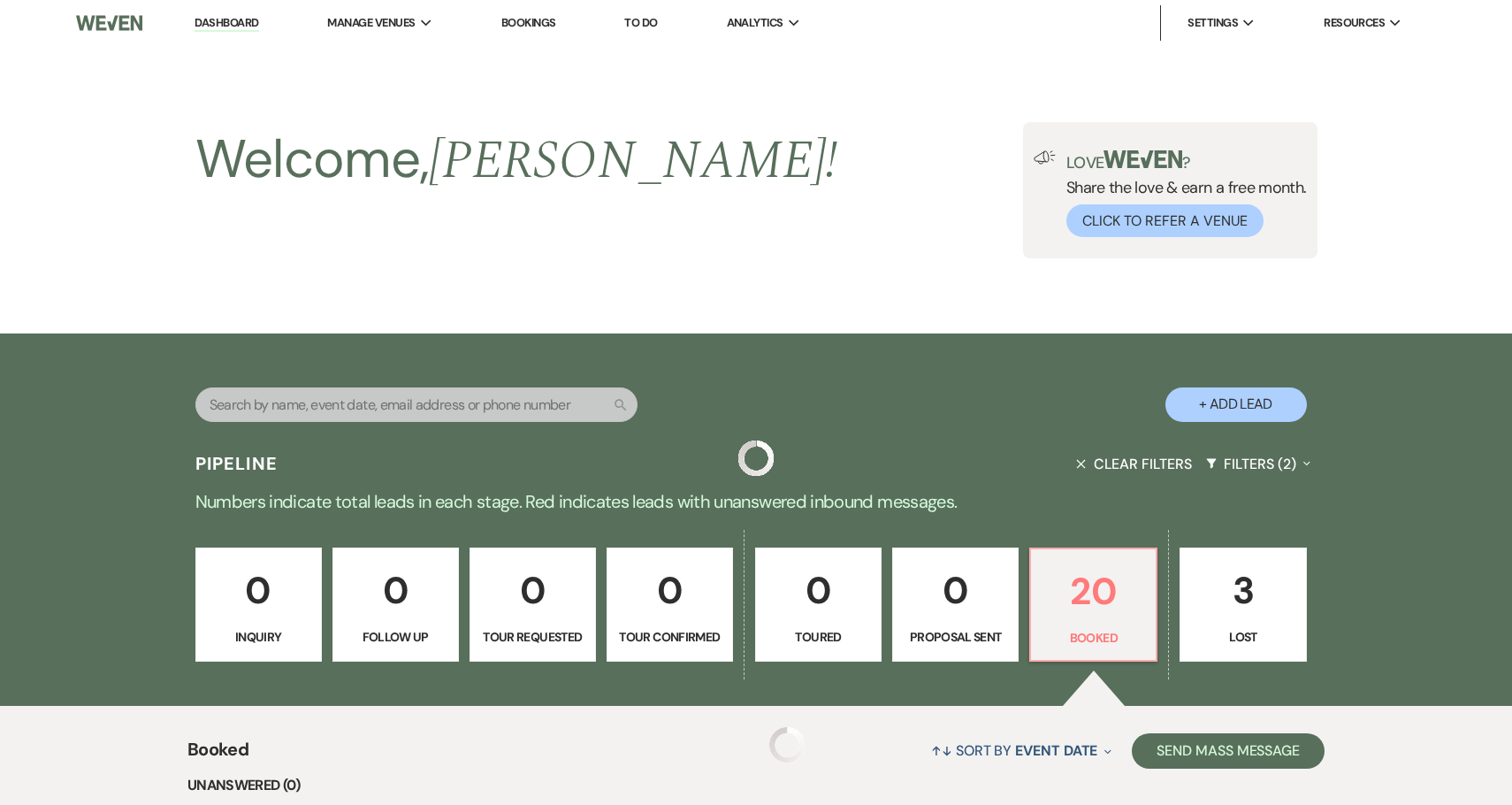
scroll to position [438, 0]
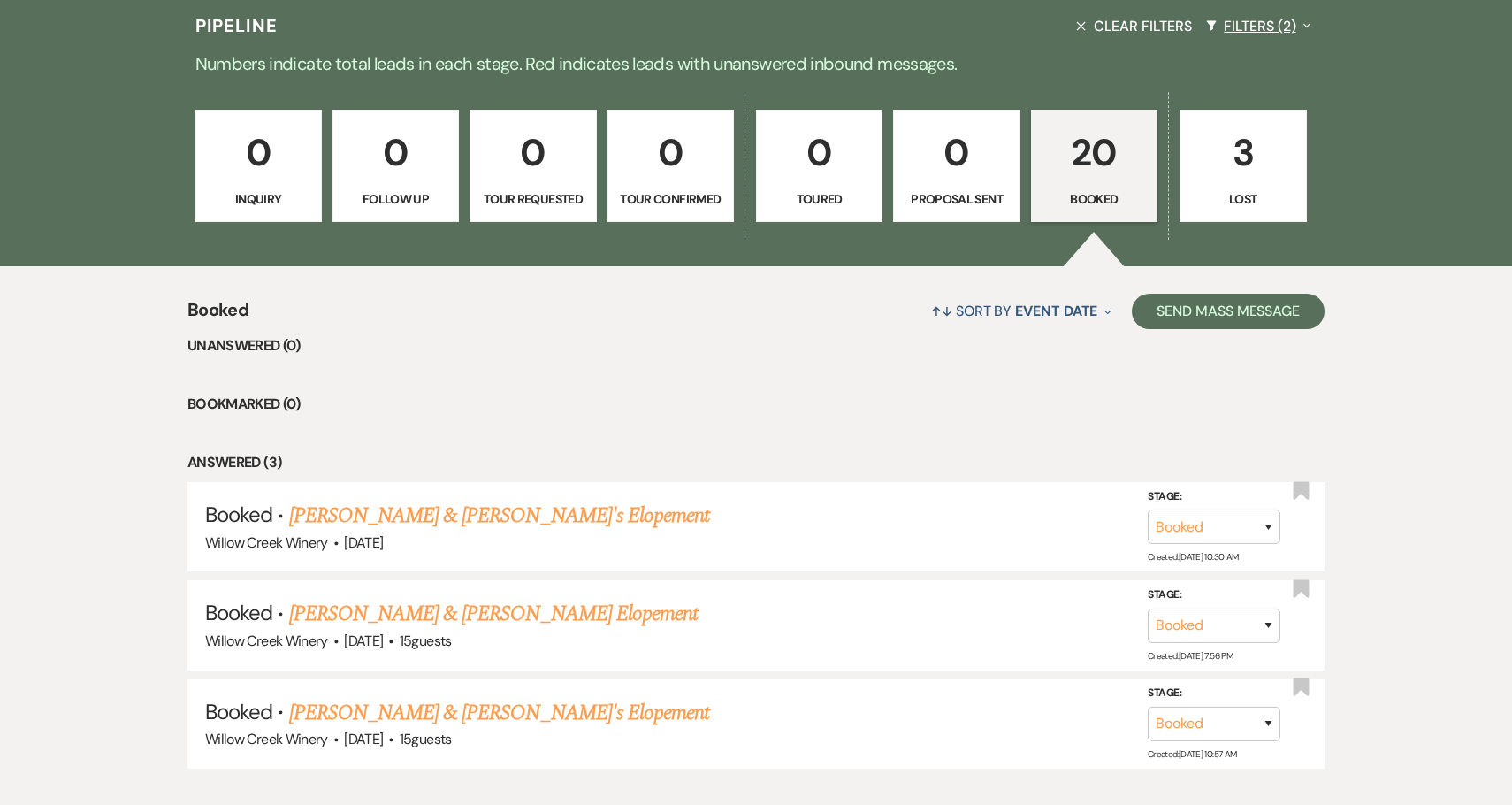
click at [1256, 24] on button "Filters (2) Expand" at bounding box center [1257, 26] width 118 height 47
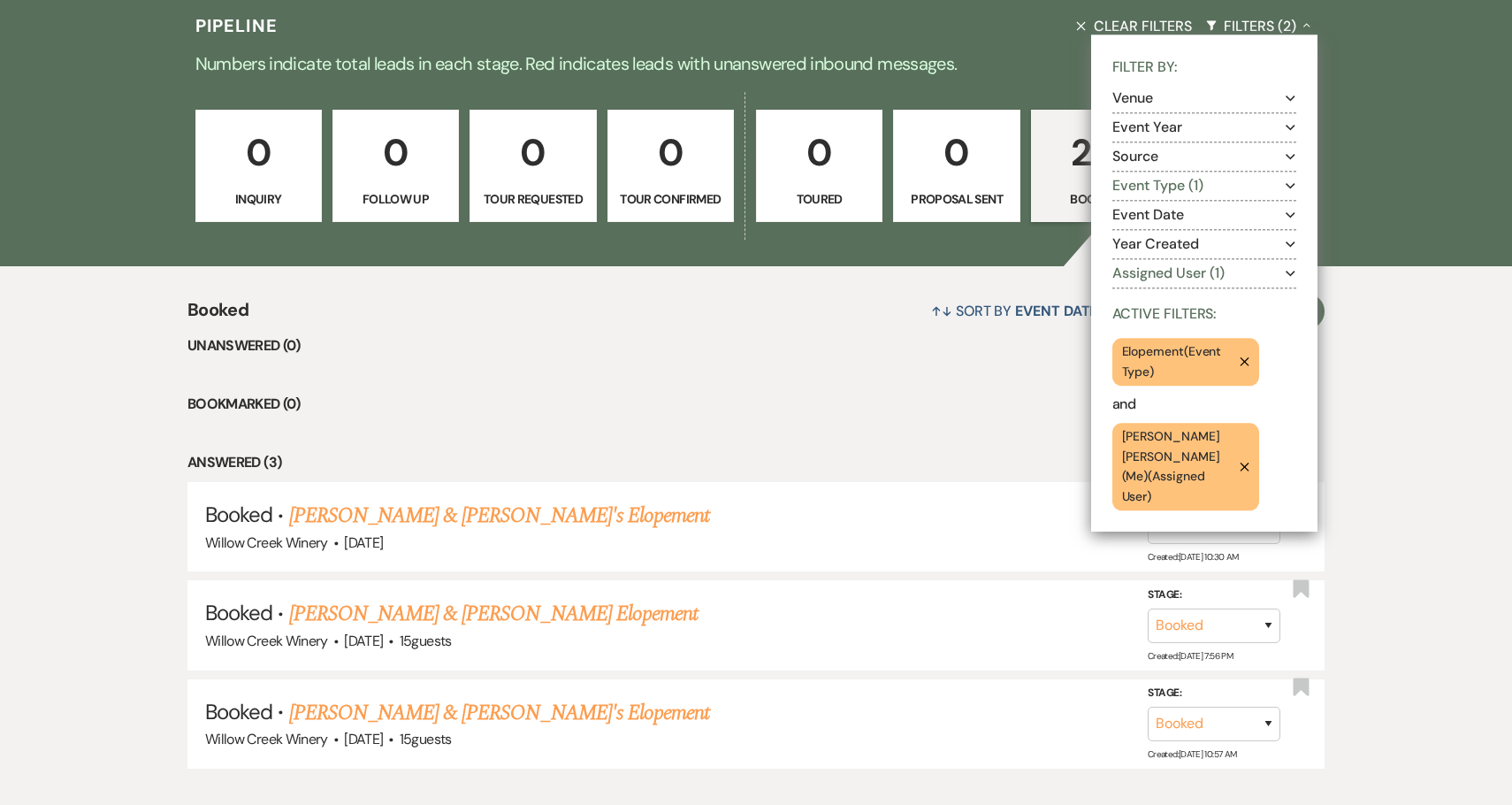
click at [1247, 361] on icon "Remove" at bounding box center [1244, 362] width 10 height 10
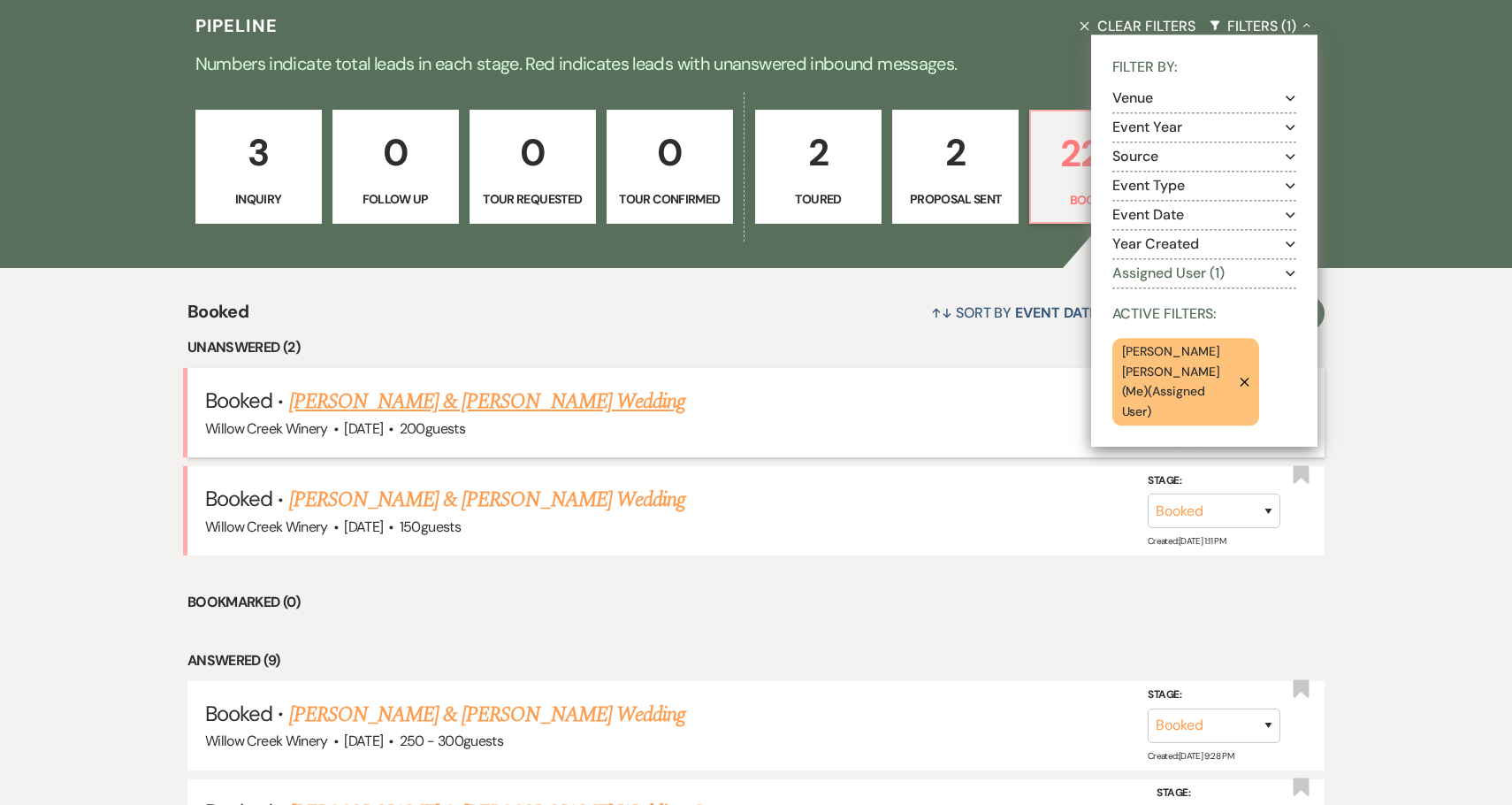
click at [577, 408] on link "[PERSON_NAME] & [PERSON_NAME] Wedding" at bounding box center [486, 401] width 396 height 32
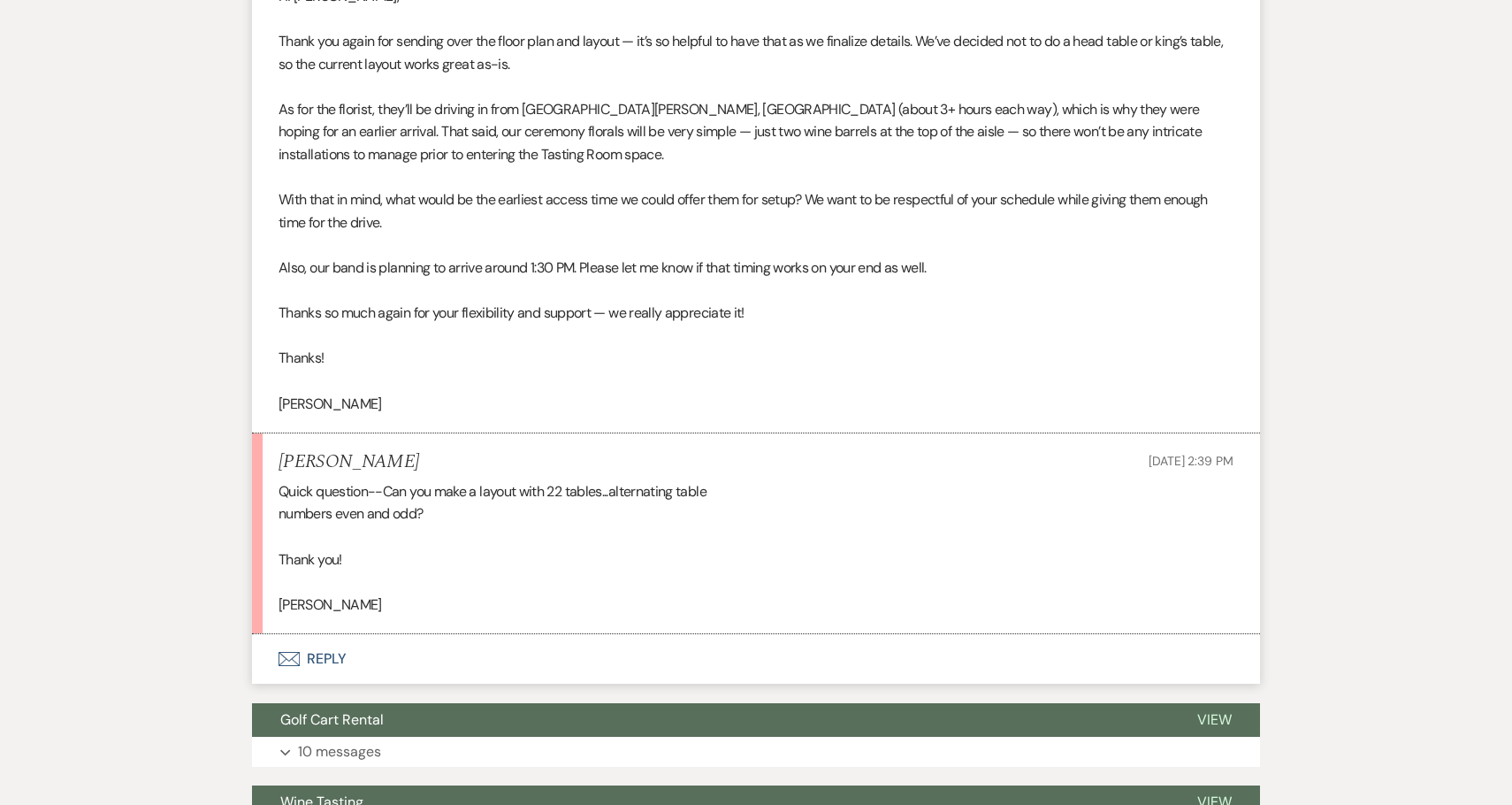
scroll to position [3278, 0]
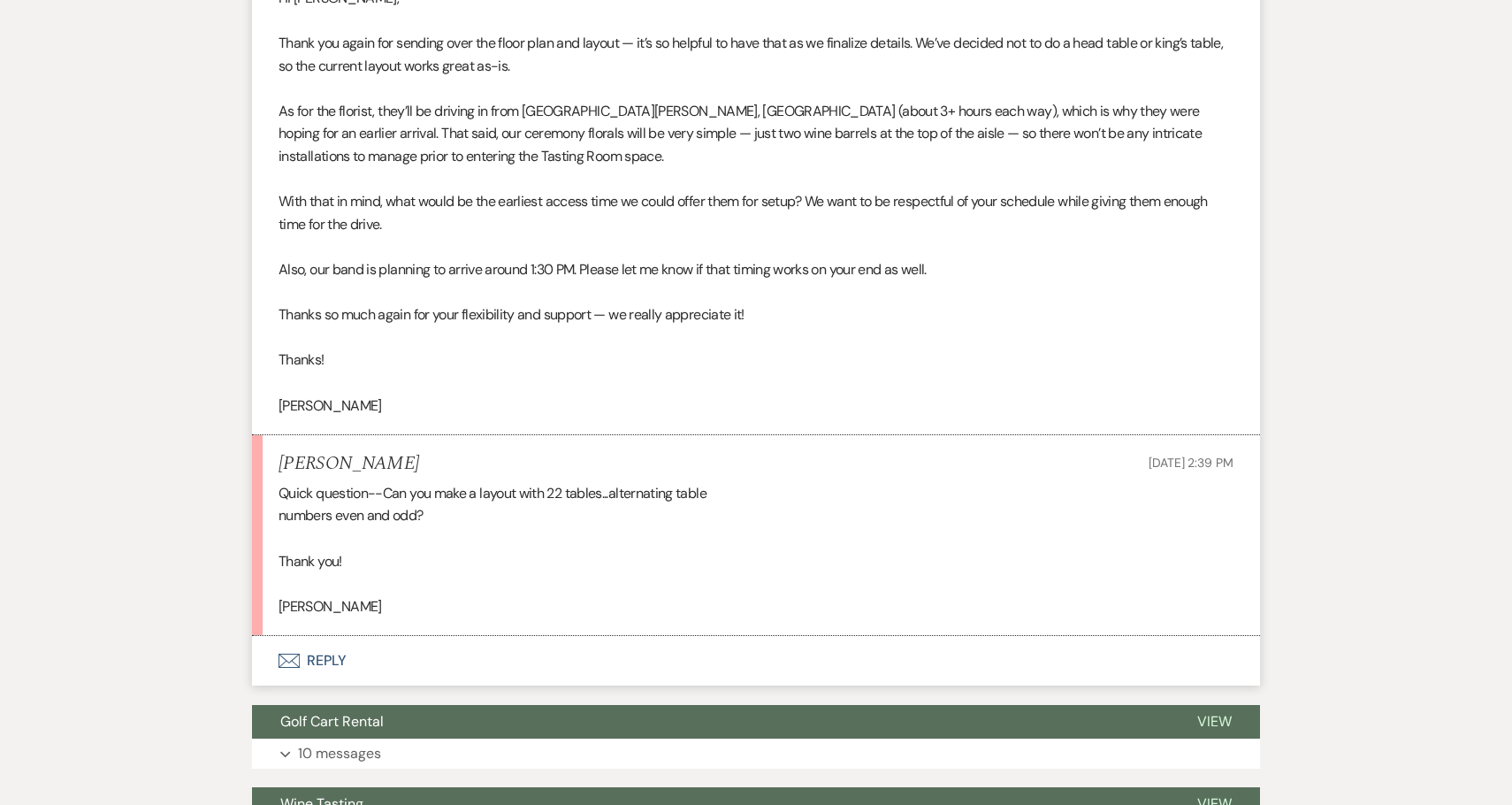
click at [357, 667] on button "Envelope Reply" at bounding box center [756, 660] width 1008 height 49
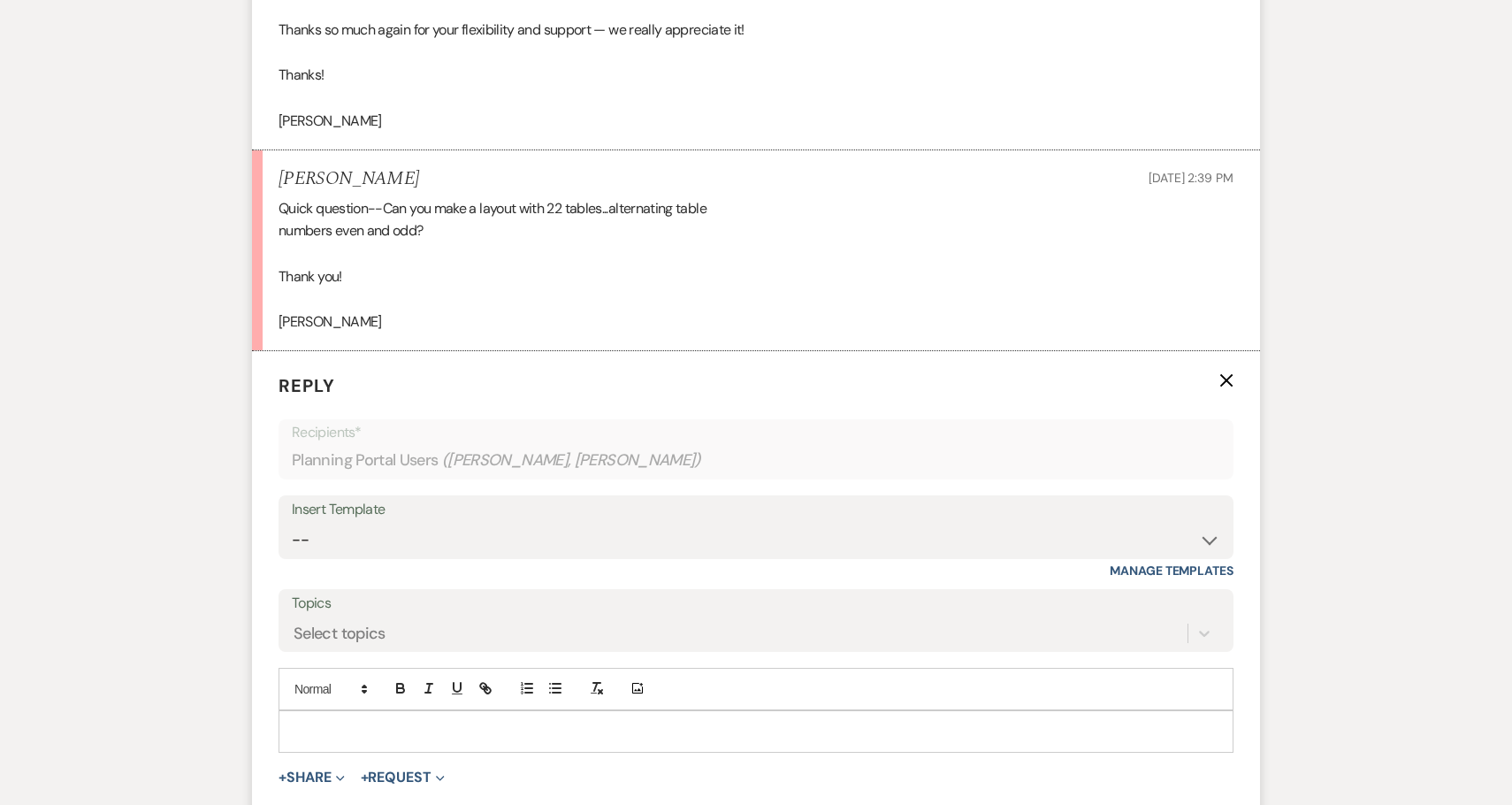
scroll to position [3711, 0]
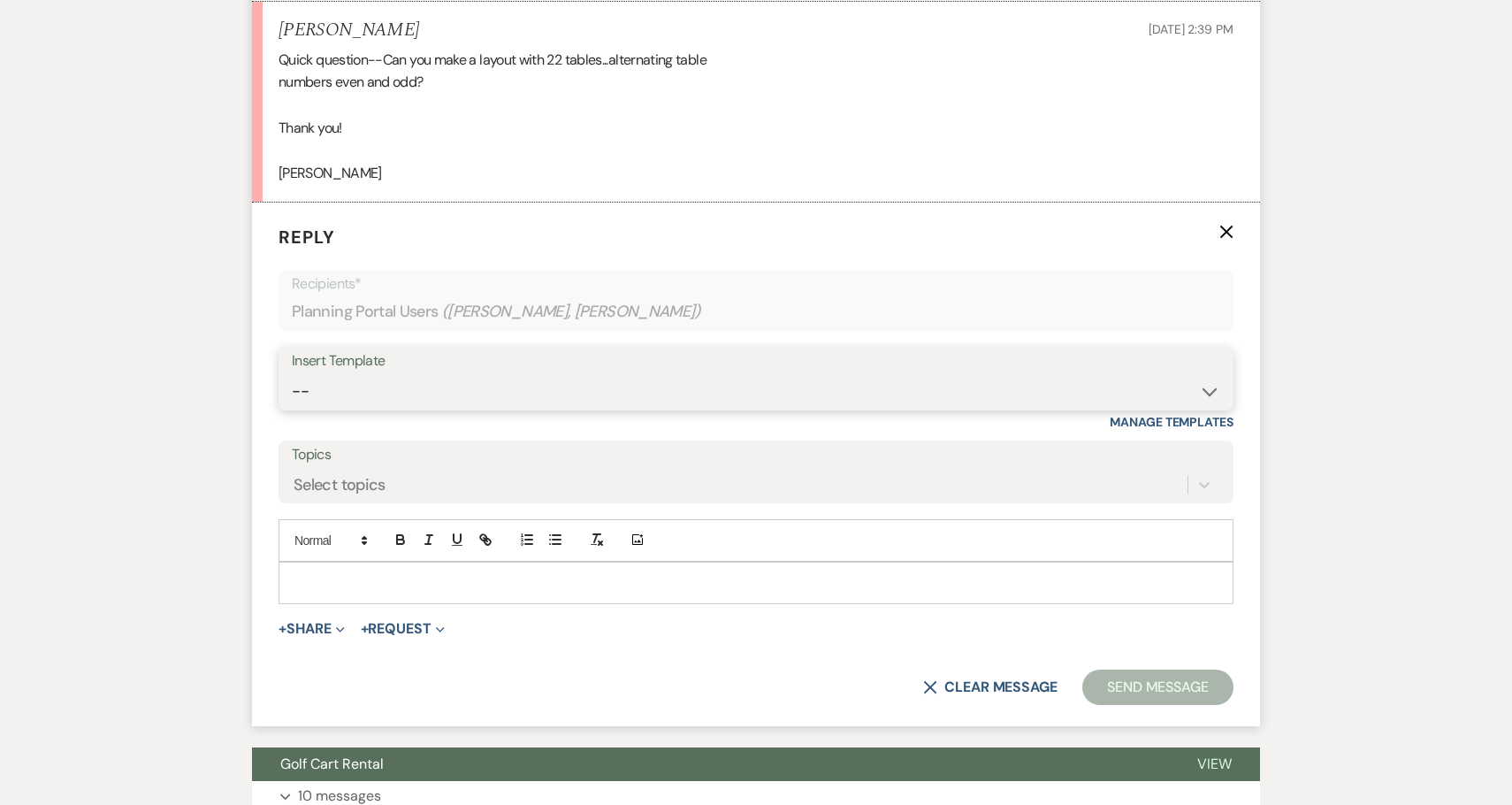
click at [356, 383] on select "-- Weven Planning Portal Introduction (Booked Events) 6-Month Check-in Review R…" at bounding box center [756, 392] width 928 height 35
select select "1589"
click at [292, 375] on select "-- Weven Planning Portal Introduction (Booked Events) 6-Month Check-in Review R…" at bounding box center [756, 392] width 928 height 35
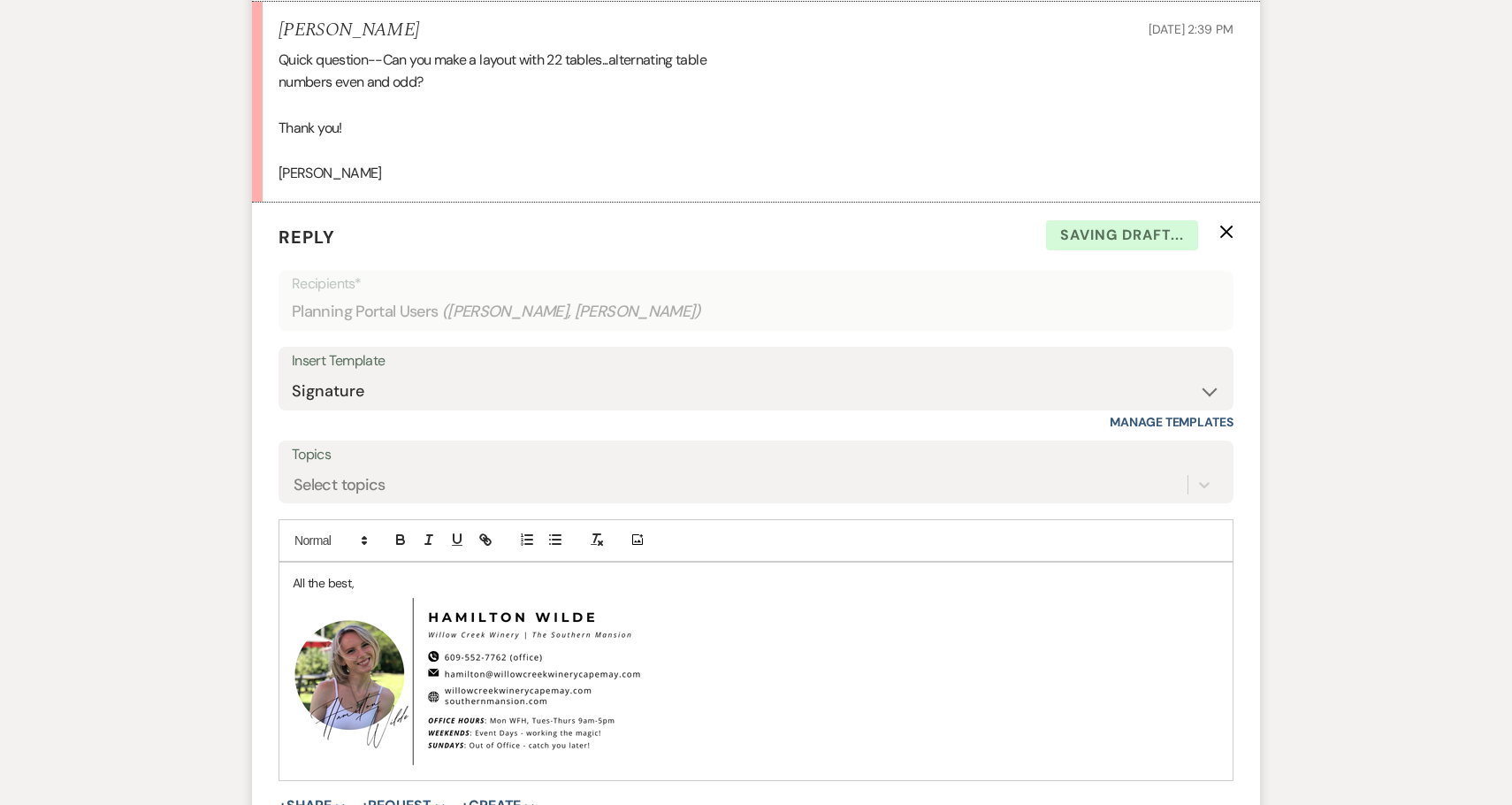
click at [286, 584] on div "All the best, ﻿ ﻿" at bounding box center [756, 671] width 953 height 218
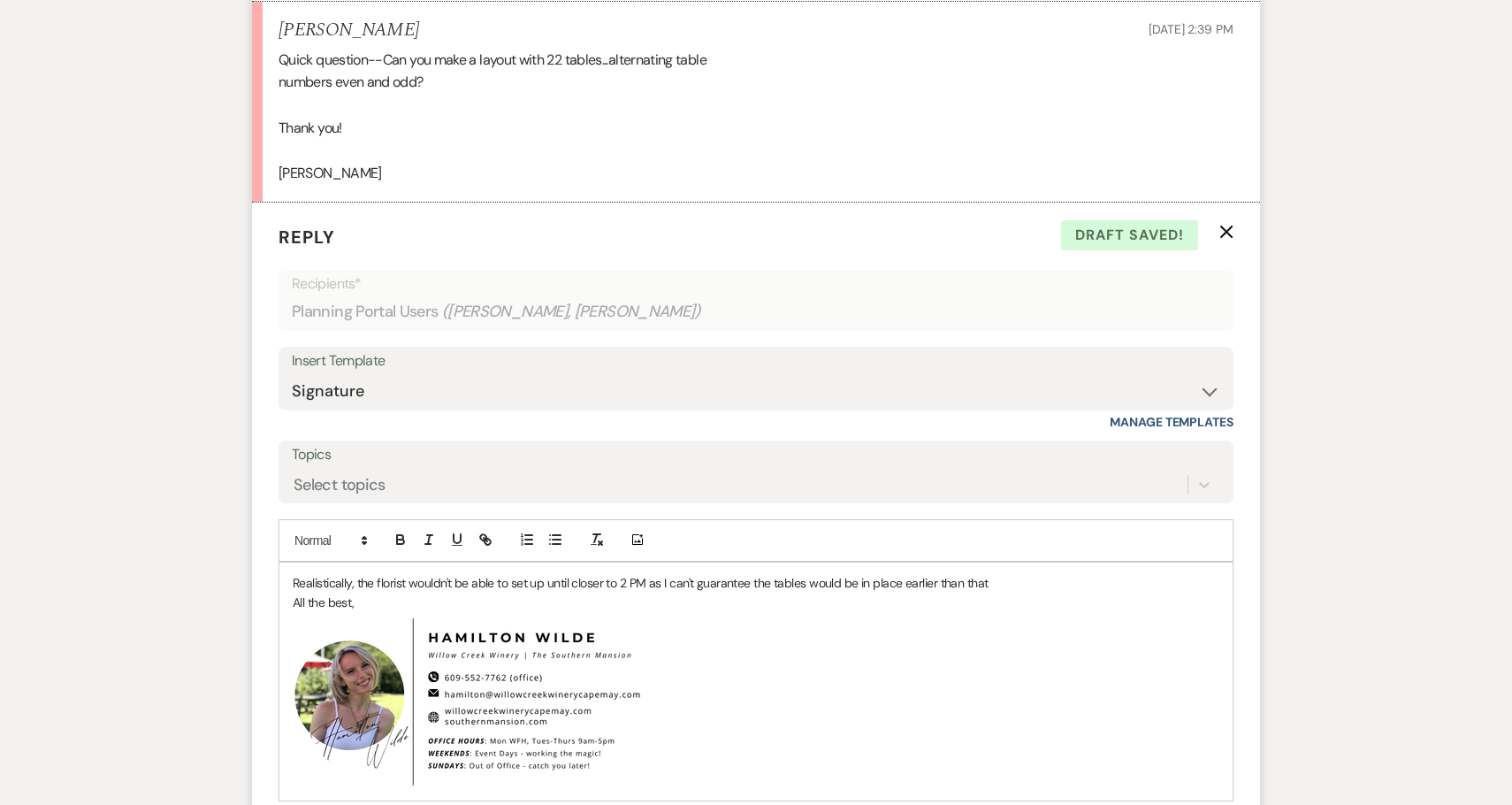
click at [546, 584] on p "Realistically, the florist wouldn't be able to set up until closer to 2 PM as I…" at bounding box center [756, 583] width 927 height 19
click at [1110, 583] on p "Realistically, the florist wouldn't be able to set up the reception space until…" at bounding box center [756, 583] width 927 height 19
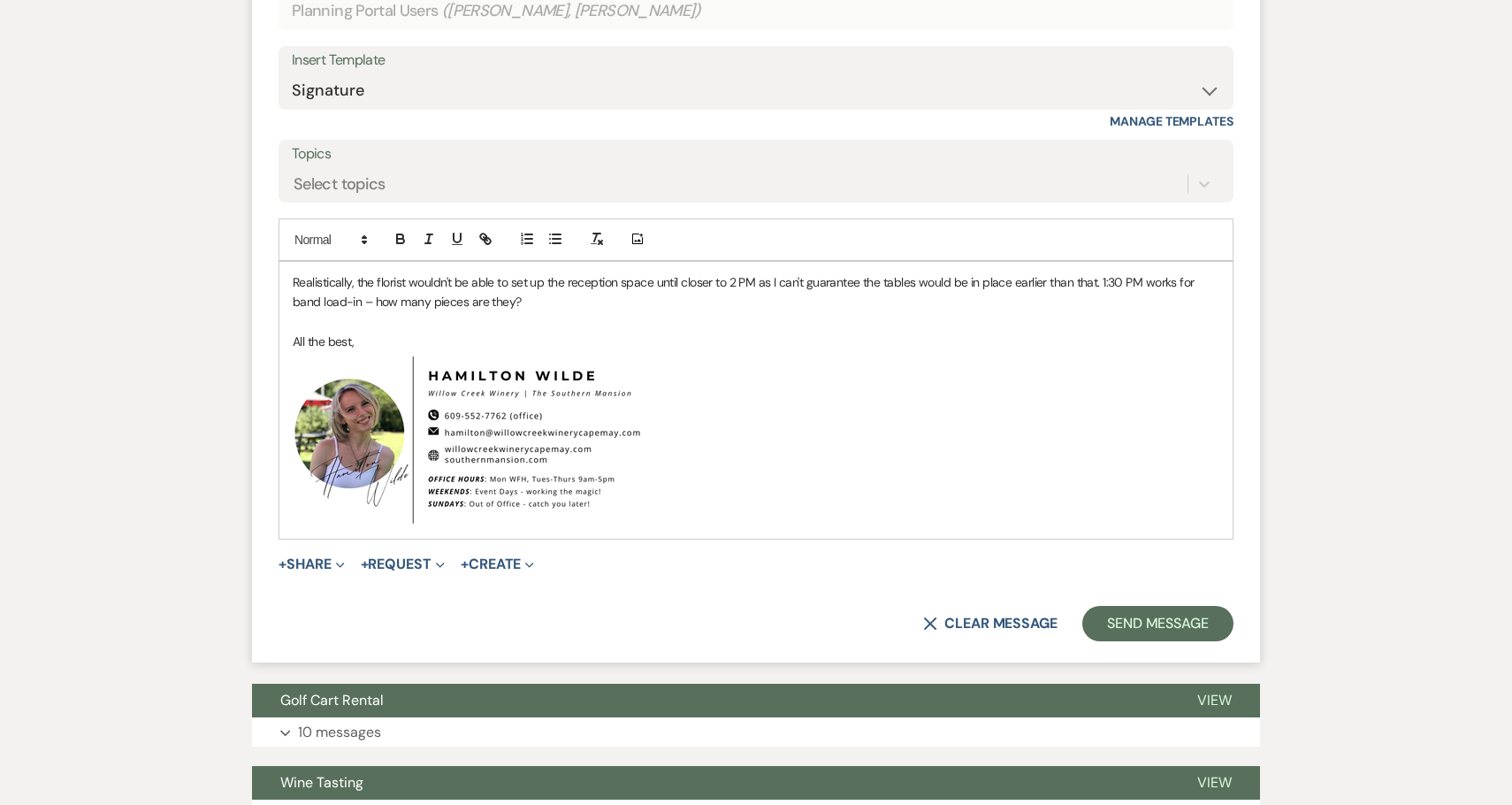
scroll to position [4010, 0]
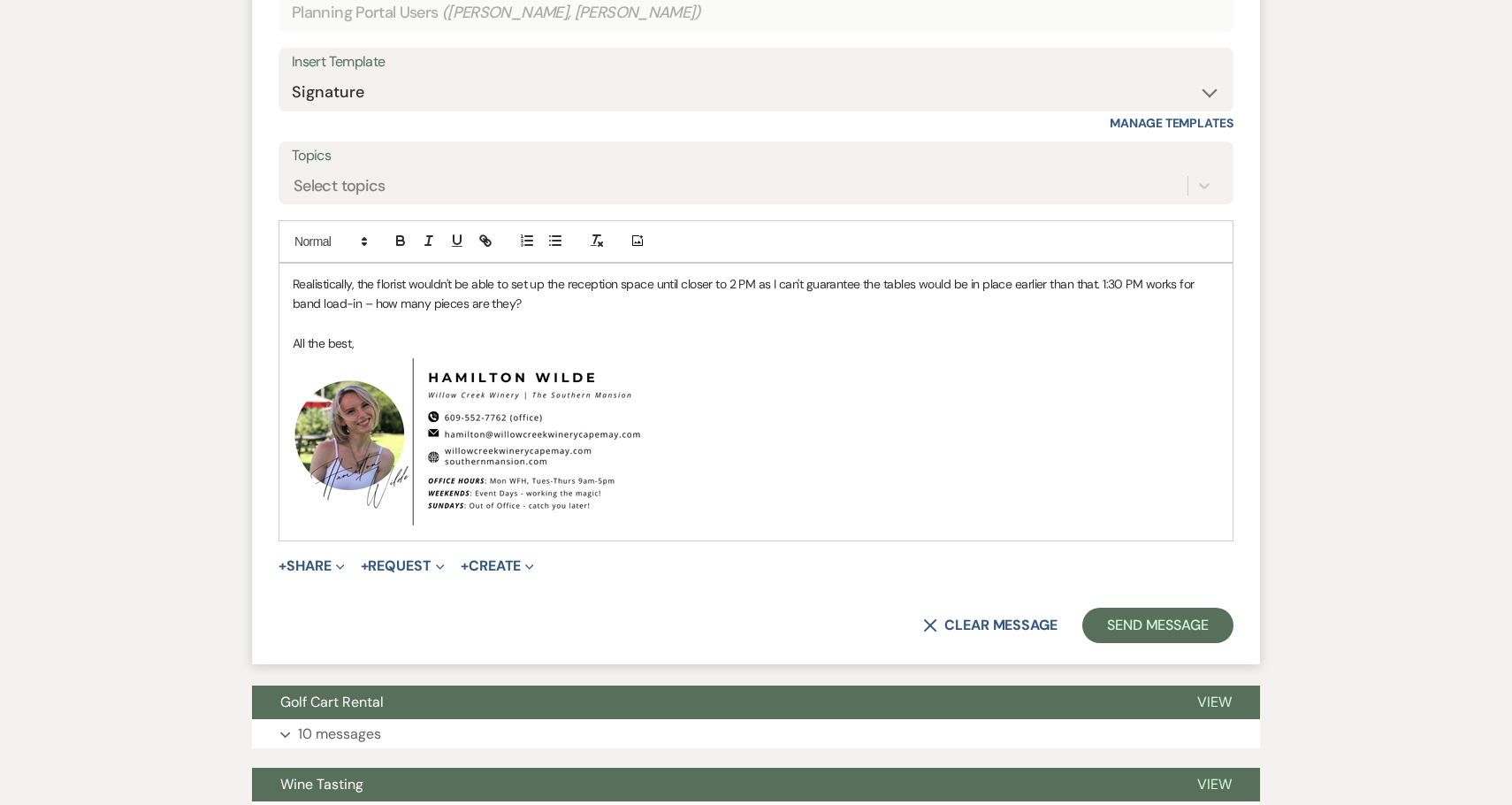
click at [1098, 283] on p "Realistically, the florist wouldn't be able to set up the reception space until…" at bounding box center [756, 294] width 927 height 39
click at [702, 302] on p "Realistically, the florist wouldn't be able to set up the reception space until…" at bounding box center [756, 294] width 927 height 39
click at [1104, 284] on p "Realistically, the florist wouldn't be able to set up the reception space until…" at bounding box center [756, 294] width 927 height 39
drag, startPoint x: 1104, startPoint y: 284, endPoint x: 337, endPoint y: 302, distance: 767.2
click at [337, 302] on p "Realistically, the florist wouldn't be able to set up the reception space until…" at bounding box center [756, 294] width 927 height 39
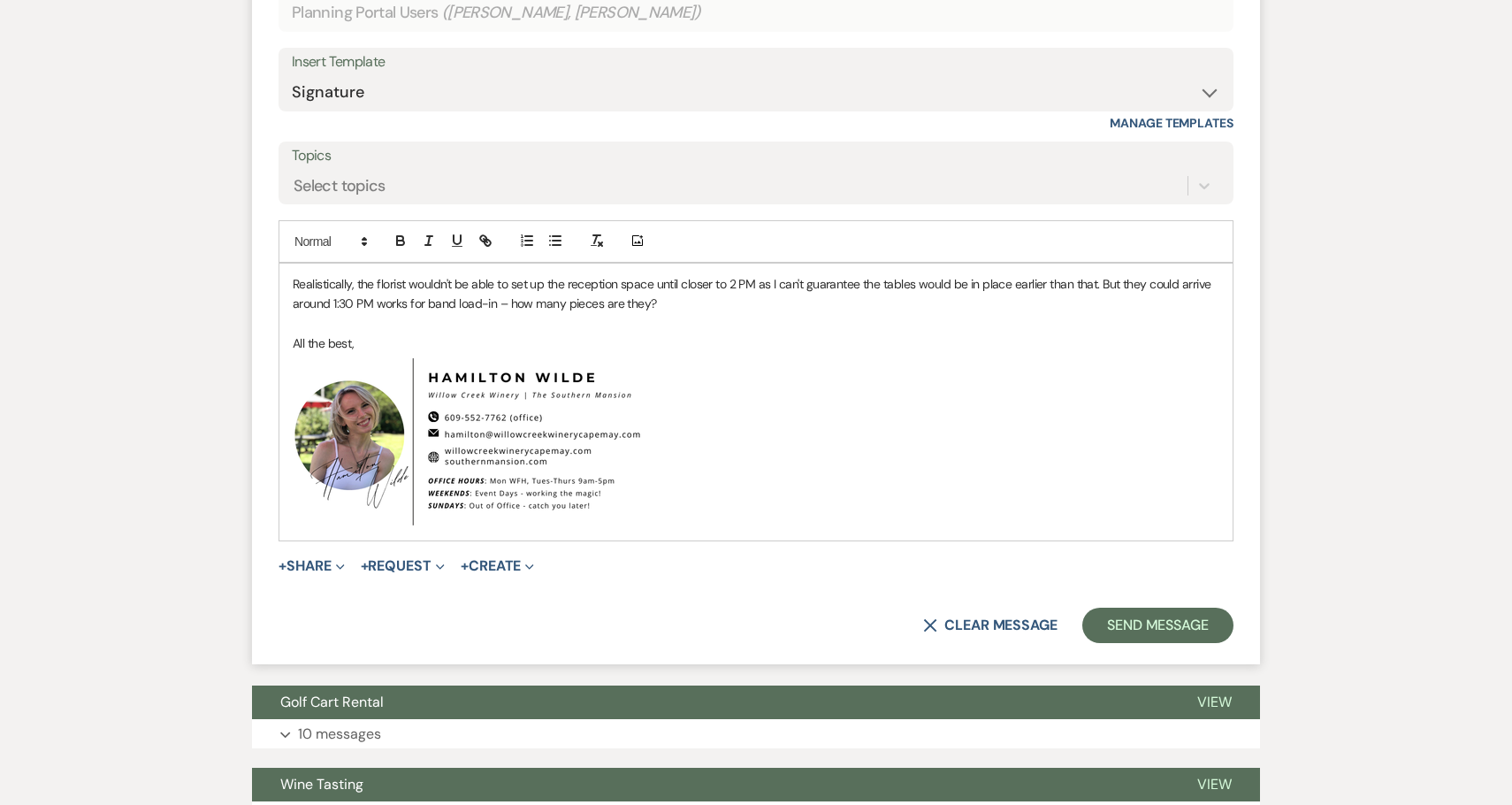
click at [394, 300] on p "Realistically, the florist wouldn't be able to set up the reception space until…" at bounding box center [756, 294] width 927 height 39
drag, startPoint x: 394, startPoint y: 300, endPoint x: 414, endPoint y: 302, distance: 20.1
click at [414, 302] on p "Realistically, the florist wouldn't be able to set up the reception space until…" at bounding box center [756, 294] width 927 height 39
click at [482, 304] on p "Realistically, the florist wouldn't be able to set up the reception space until…" at bounding box center [756, 294] width 927 height 39
drag, startPoint x: 767, startPoint y: 299, endPoint x: 603, endPoint y: 299, distance: 164.0
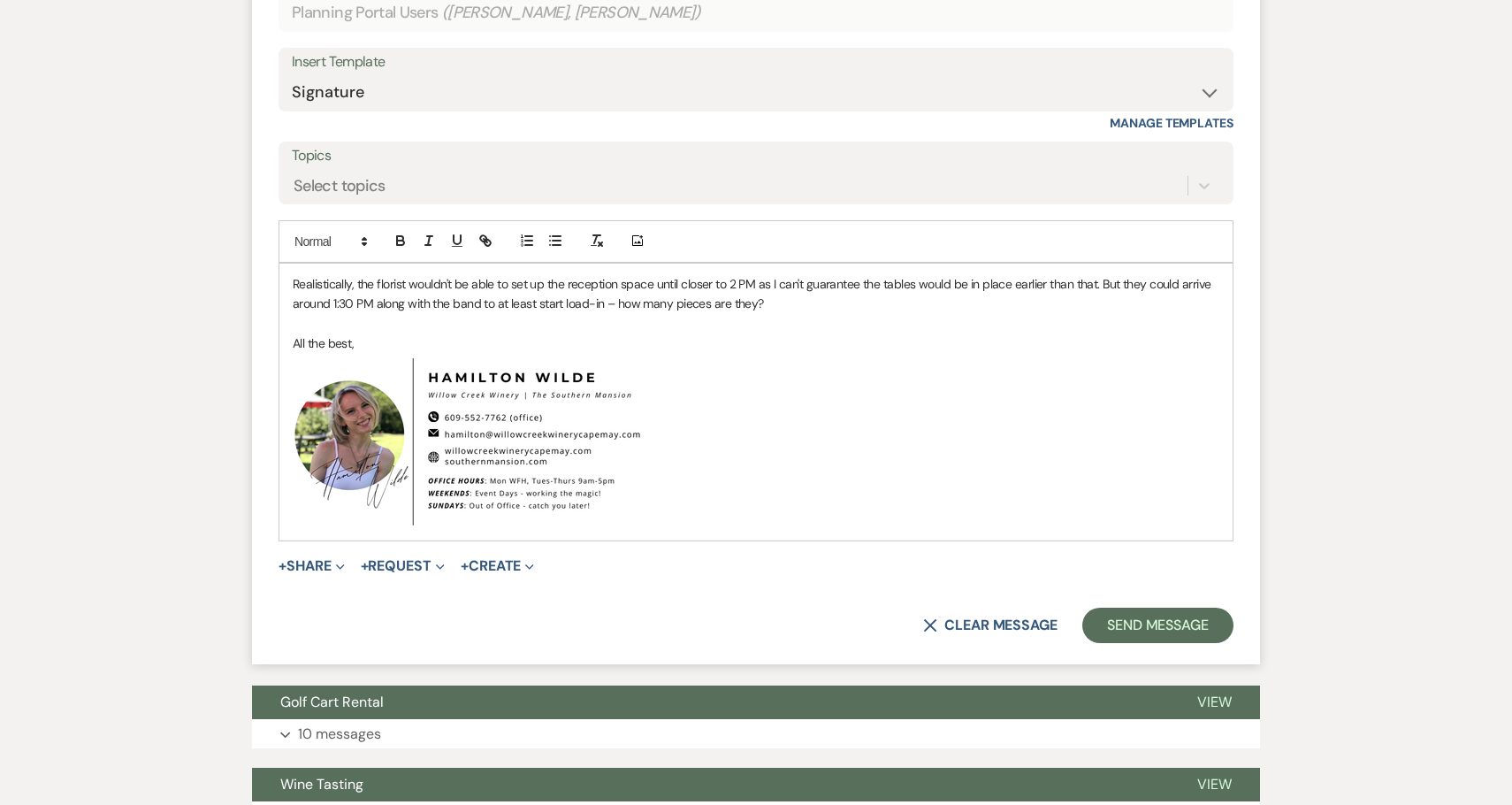
click at [603, 299] on p "Realistically, the florist wouldn't be able to set up the reception space until…" at bounding box center [756, 294] width 927 height 39
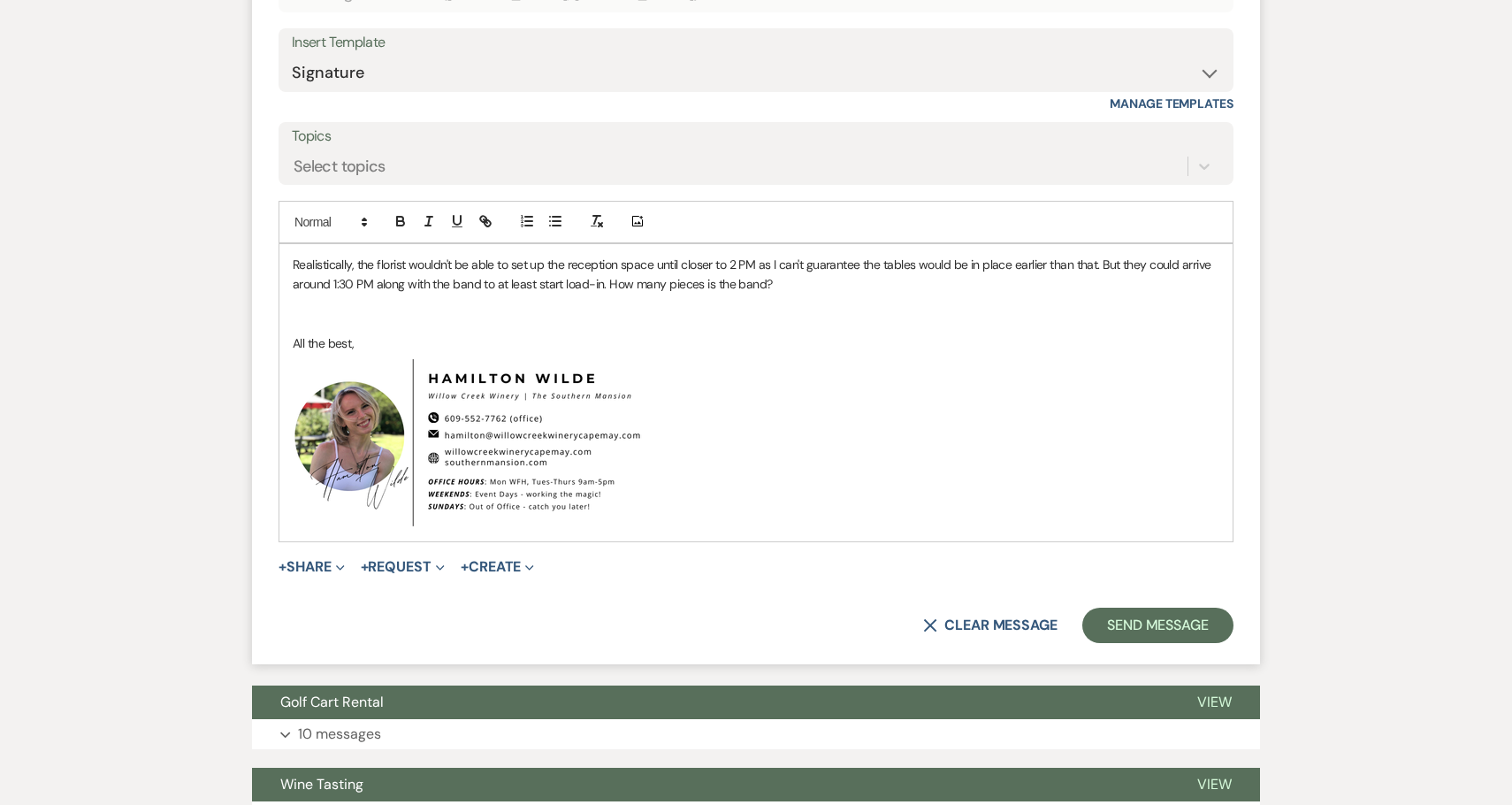
scroll to position [4029, 0]
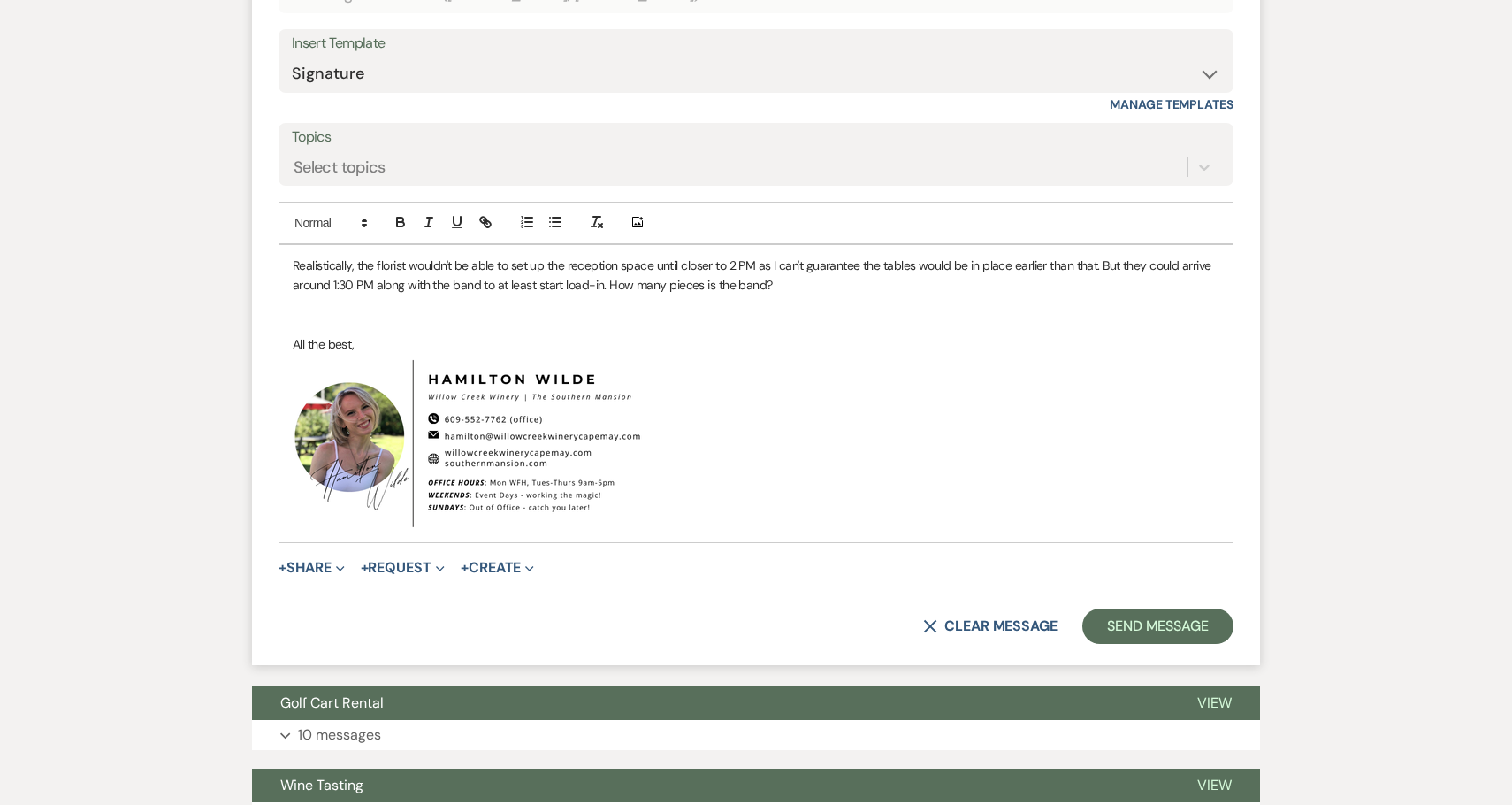
click at [882, 267] on p "Realistically, the florist wouldn't be able to set up the reception space until…" at bounding box center [756, 274] width 927 height 39
drag, startPoint x: 815, startPoint y: 286, endPoint x: 639, endPoint y: 289, distance: 176.0
click at [639, 289] on p "Realistically, the florist wouldn't be able to set up the reception space until…" at bounding box center [756, 274] width 927 height 39
click at [861, 276] on p "Realistically, the florist wouldn't be able to set up the reception space until…" at bounding box center [756, 274] width 927 height 39
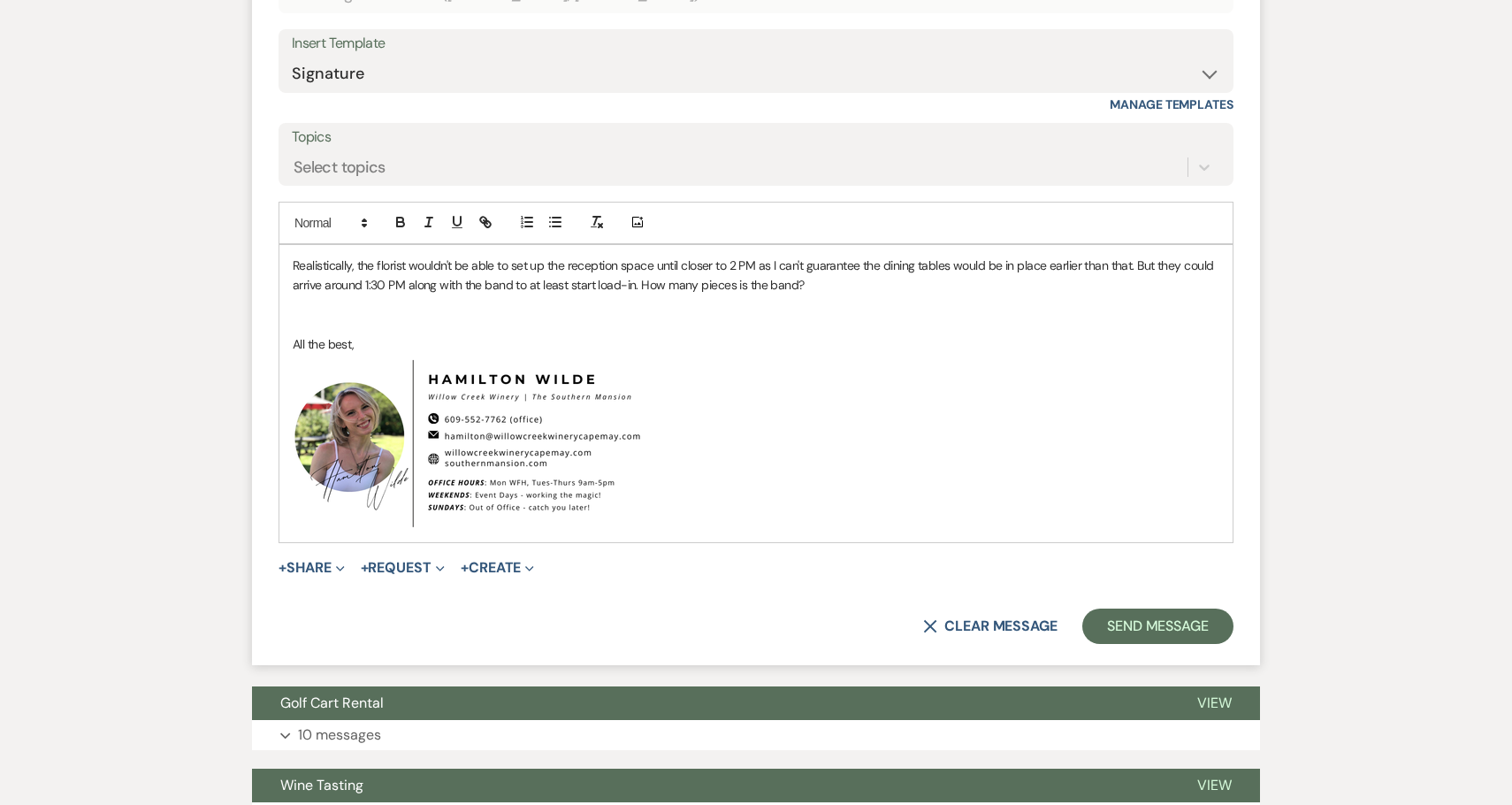
click at [801, 301] on p at bounding box center [756, 305] width 927 height 19
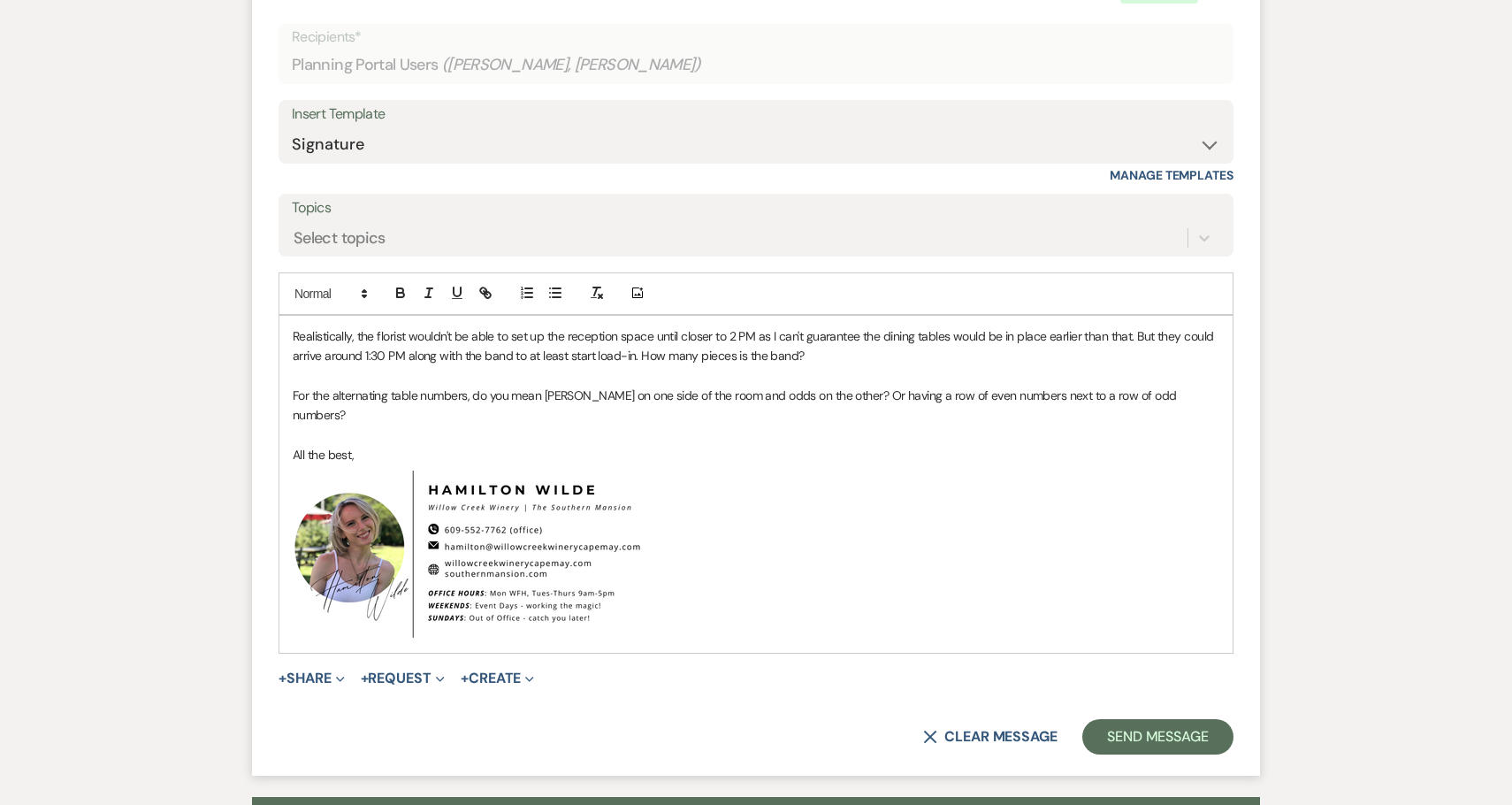
scroll to position [4028, 0]
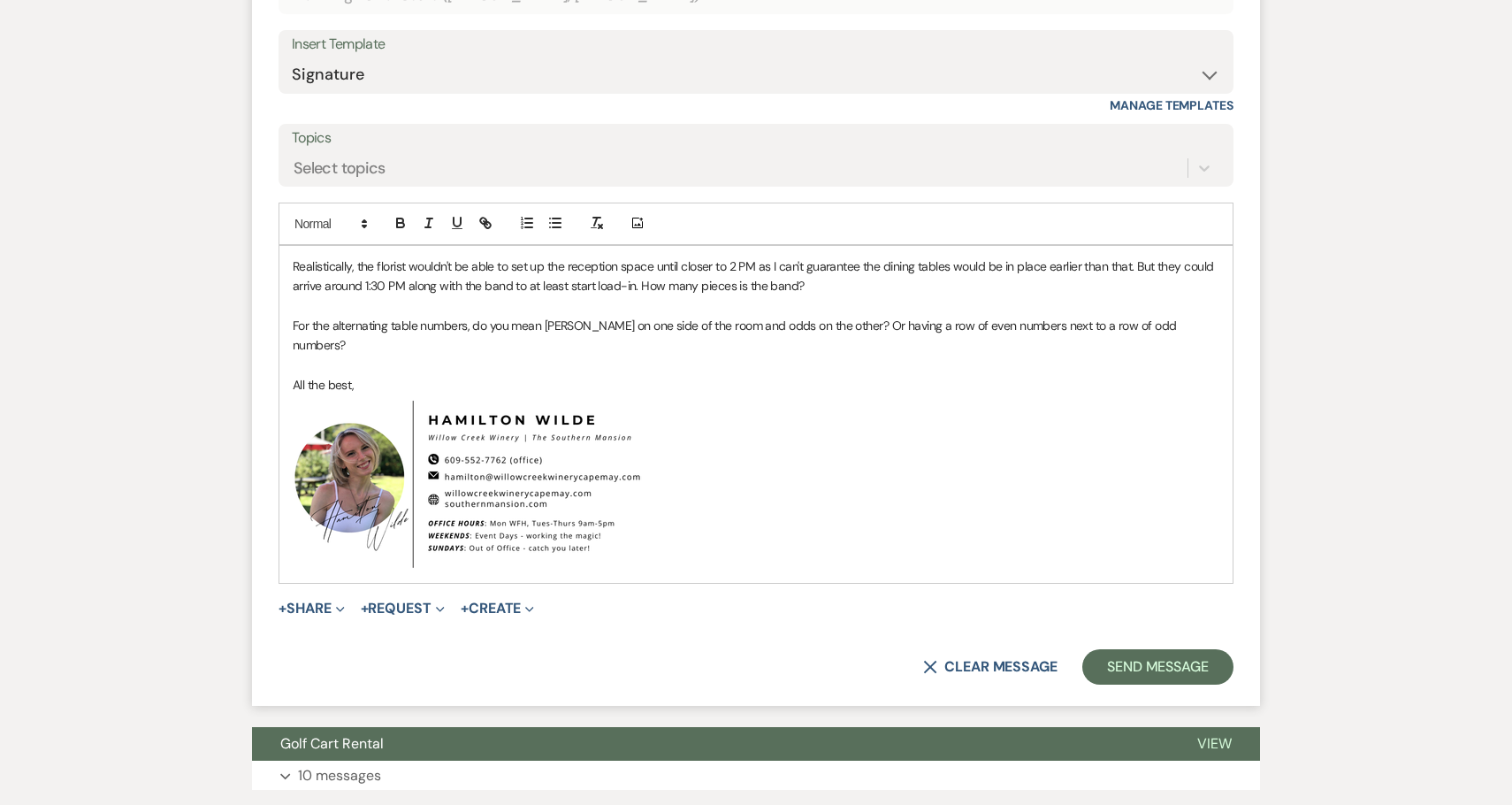
click at [634, 355] on p at bounding box center [756, 365] width 927 height 19
click at [1136, 656] on button "Send Message" at bounding box center [1157, 666] width 151 height 36
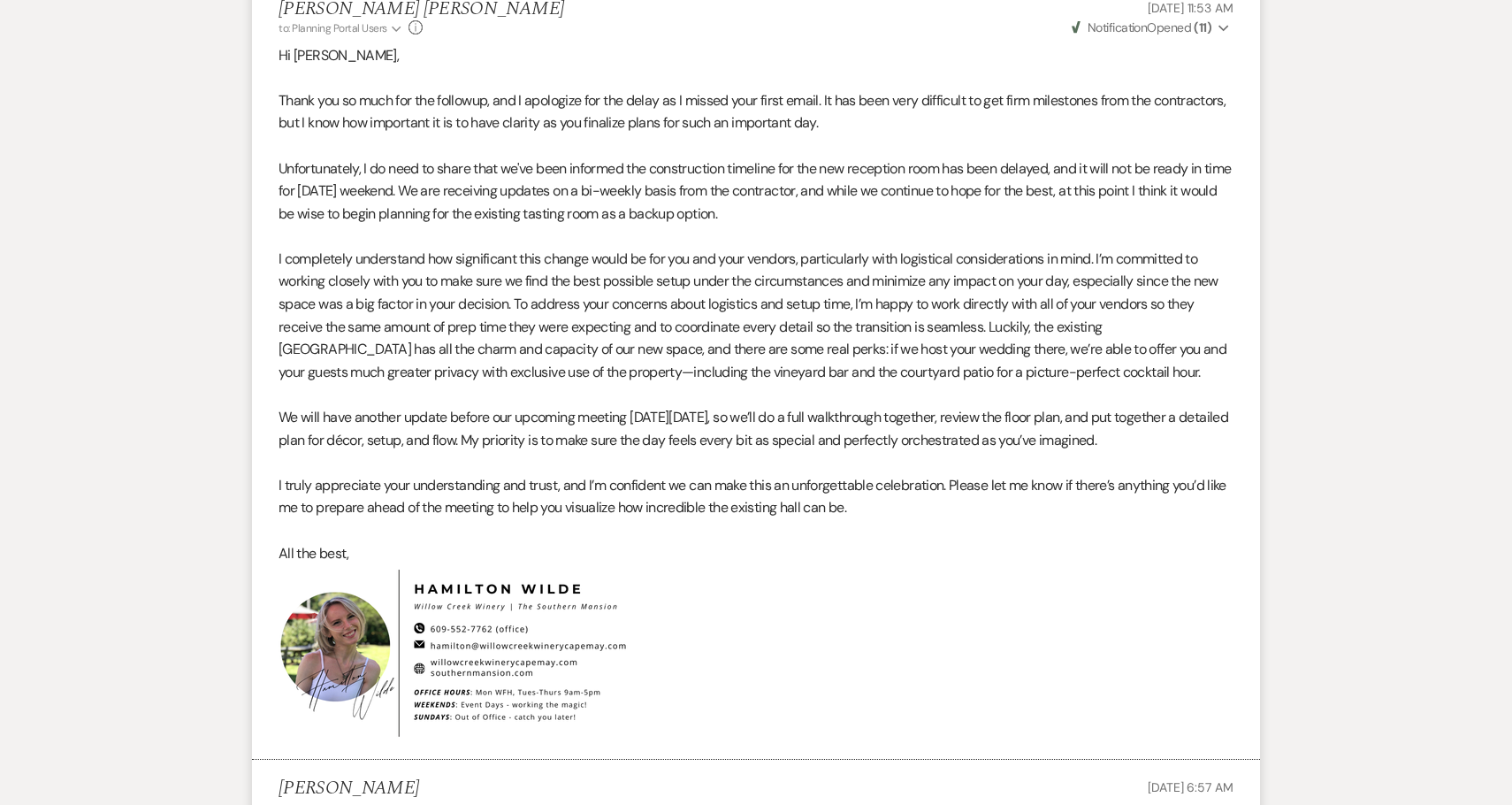
scroll to position [874, 0]
